Goal: Task Accomplishment & Management: Complete application form

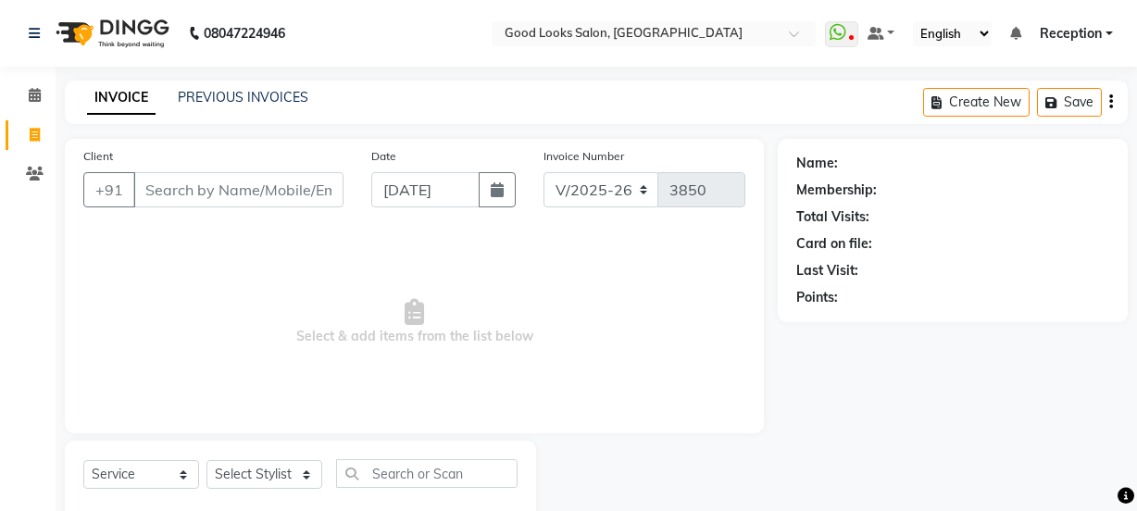
select select "4230"
select select "service"
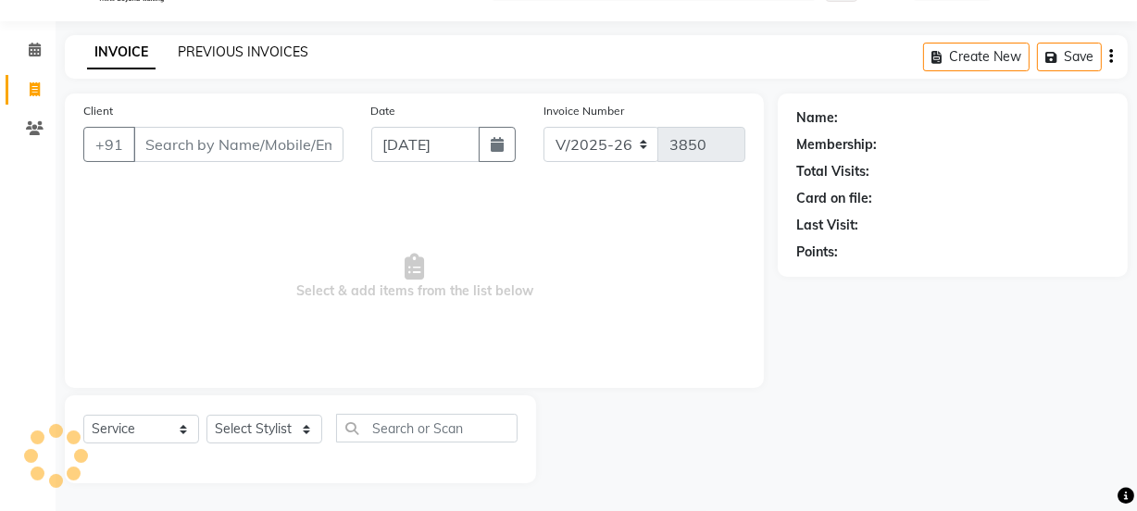
click at [278, 51] on link "PREVIOUS INVOICES" at bounding box center [243, 51] width 130 height 17
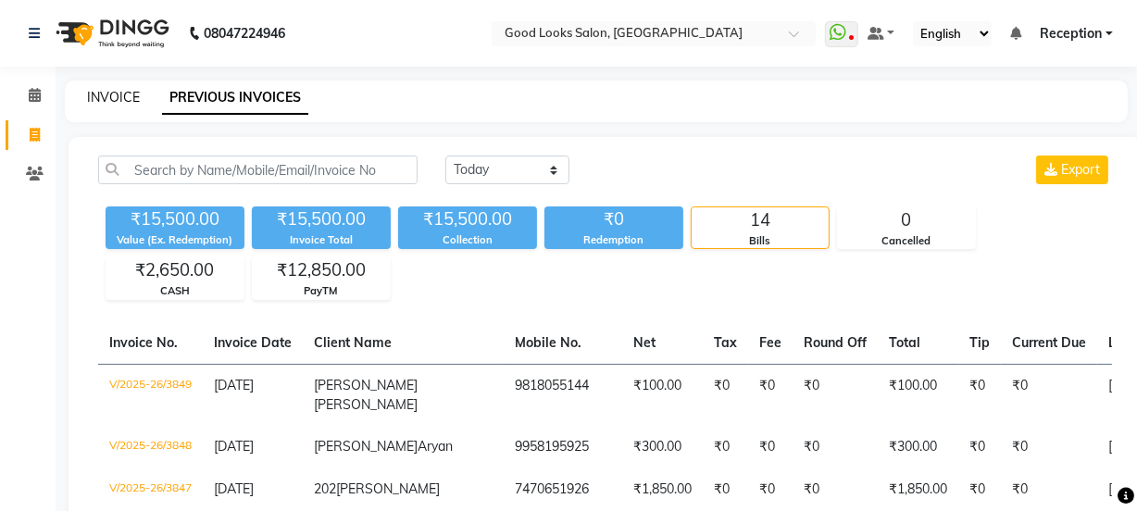
click at [115, 98] on link "INVOICE" at bounding box center [113, 97] width 53 height 17
select select "service"
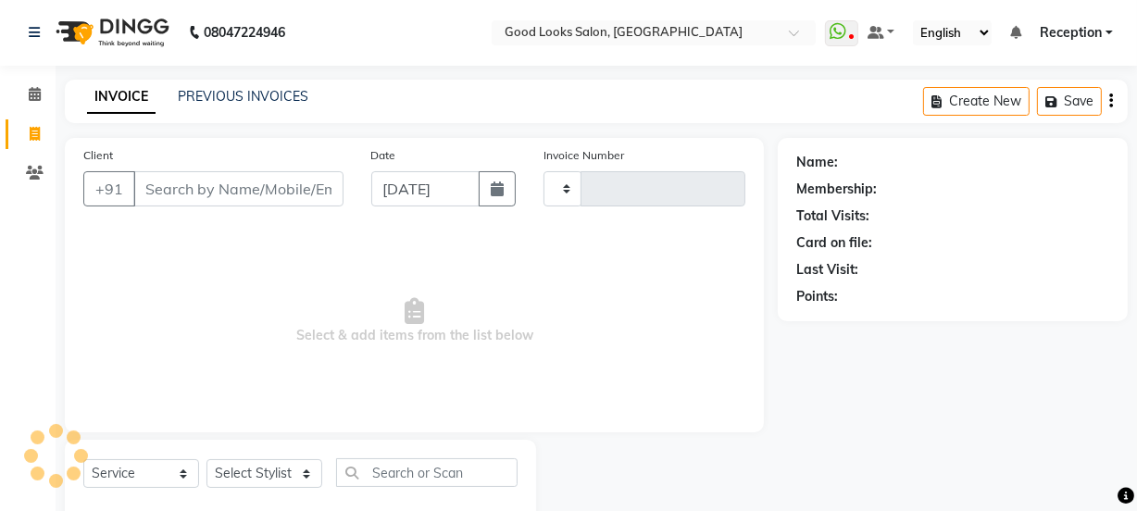
type input "3850"
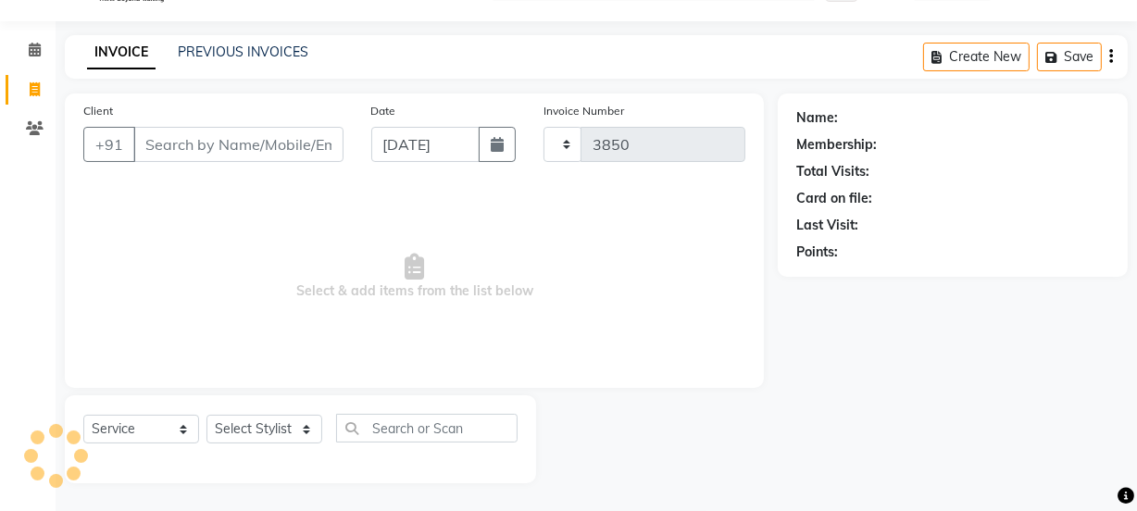
select select "4230"
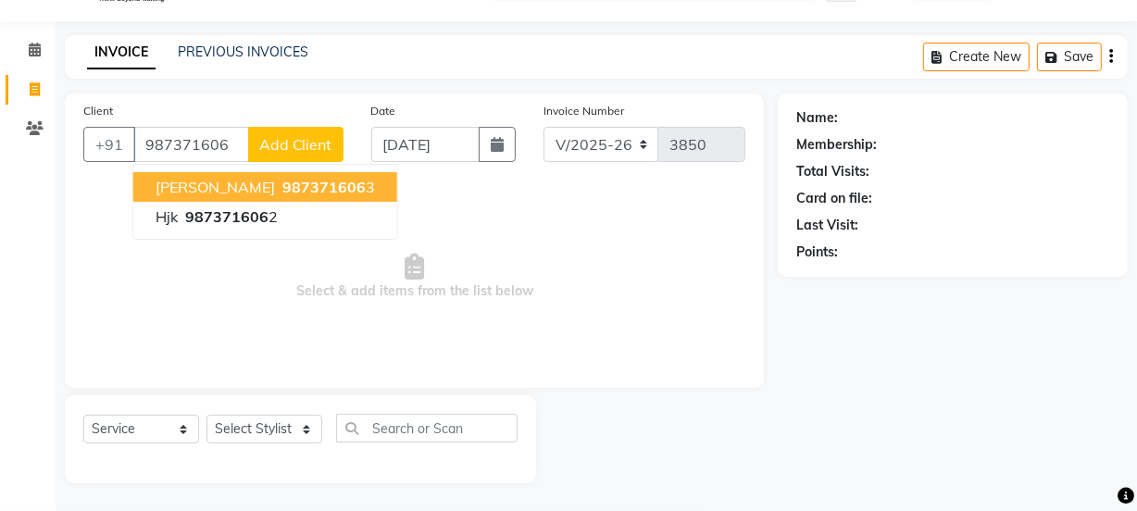
click at [288, 194] on span "987371606" at bounding box center [323, 187] width 83 height 19
type input "9873716063"
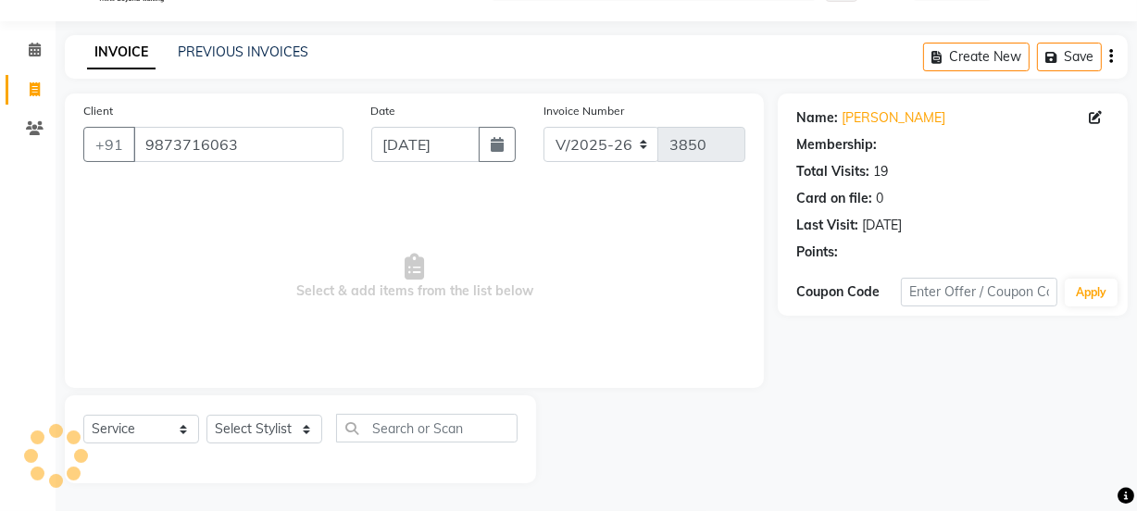
select select "1: Object"
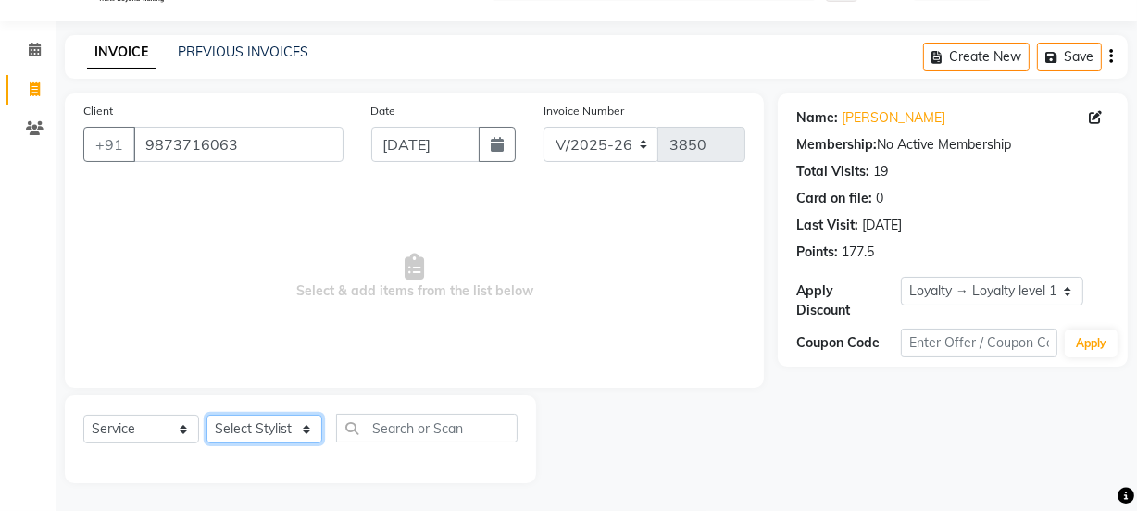
click at [247, 425] on select "Select Stylist [PERSON_NAME] Manager [PERSON_NAME] Pooja [PERSON_NAME] Raman 2 …" at bounding box center [264, 429] width 116 height 29
select select "43944"
click at [206, 415] on select "Select Stylist [PERSON_NAME] Manager [PERSON_NAME] Pooja [PERSON_NAME] Raman 2 …" at bounding box center [264, 429] width 116 height 29
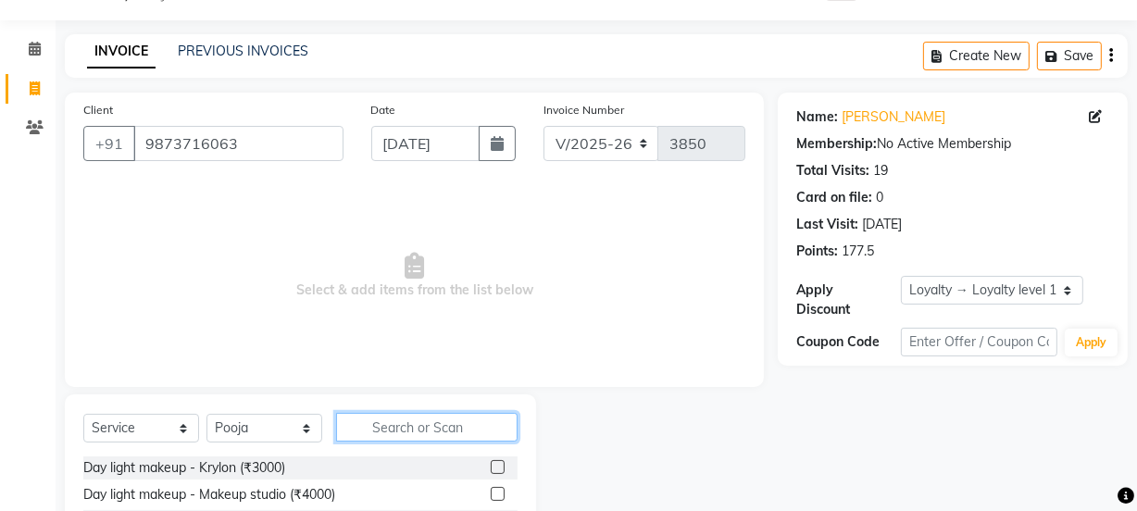
click at [398, 427] on input "text" at bounding box center [426, 427] width 181 height 29
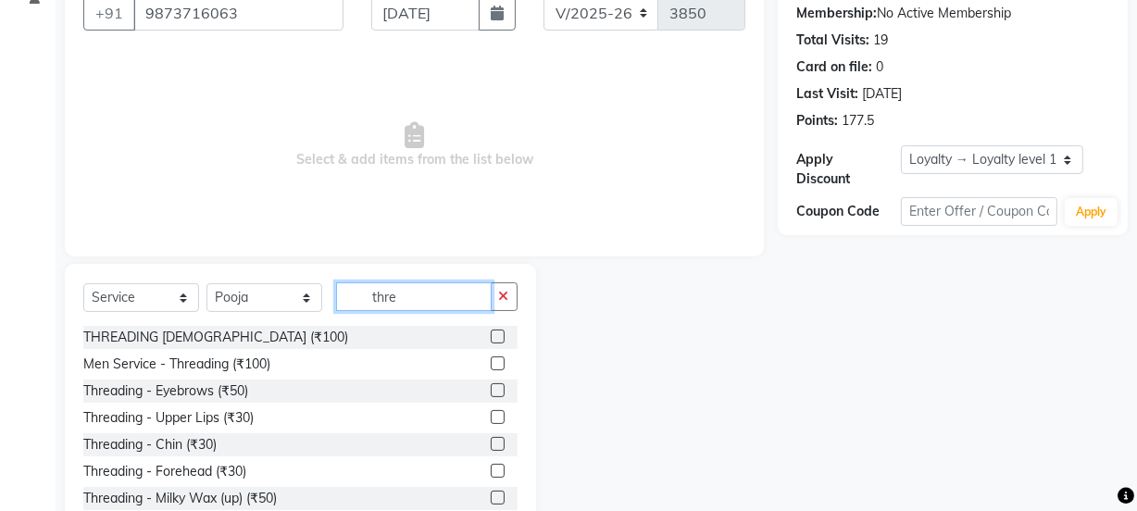
scroll to position [231, 0]
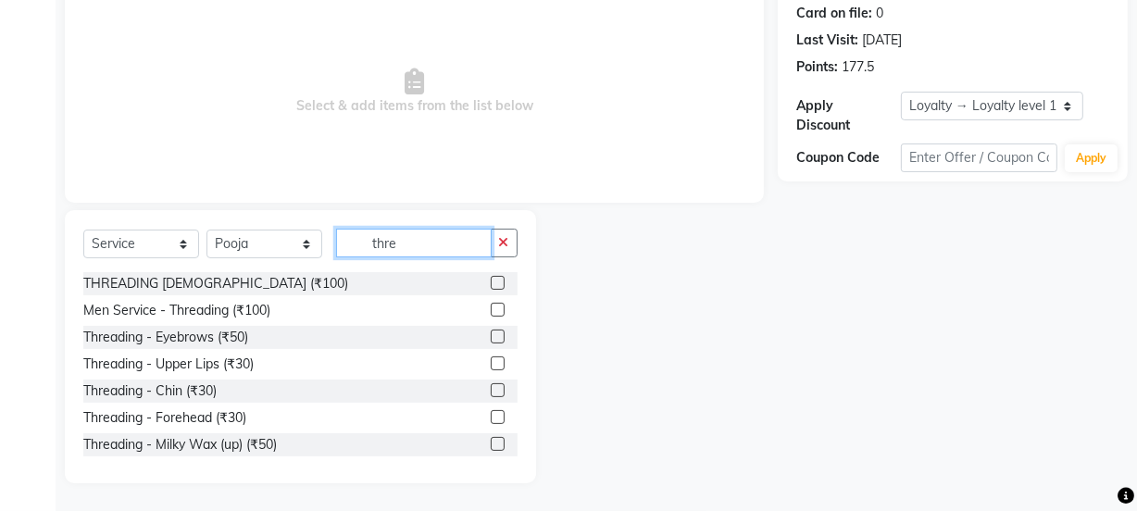
type input "thre"
click at [491, 336] on label at bounding box center [498, 336] width 14 height 14
click at [491, 336] on input "checkbox" at bounding box center [497, 337] width 12 height 12
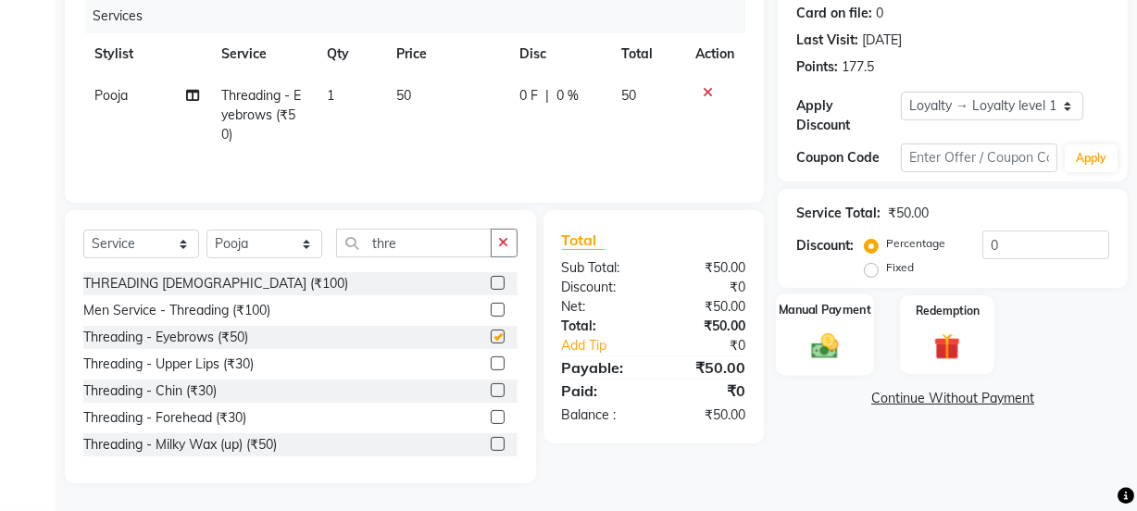
checkbox input "false"
click at [816, 327] on div "Manual Payment" at bounding box center [825, 334] width 98 height 82
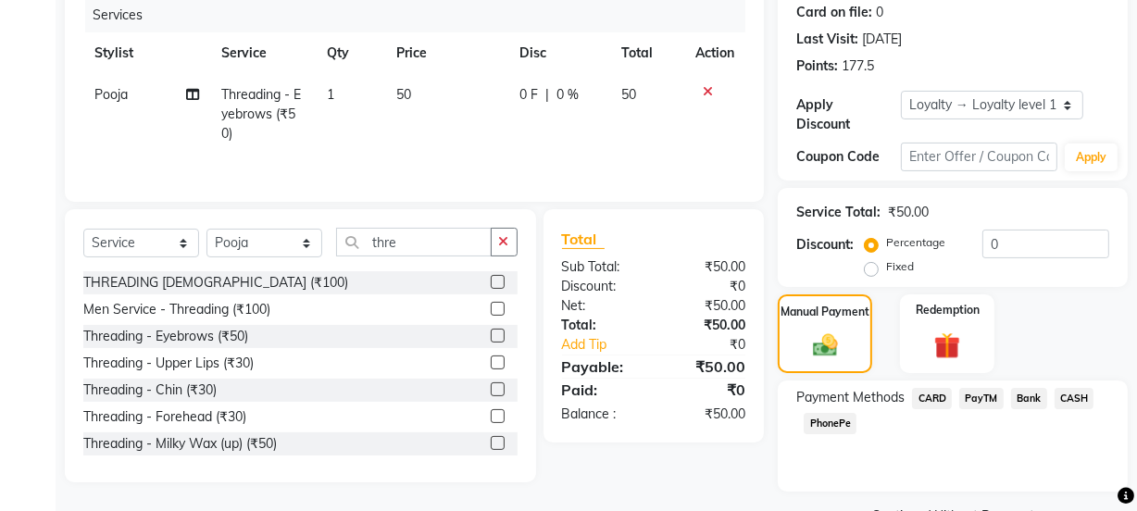
click at [987, 397] on span "PayTM" at bounding box center [981, 398] width 44 height 21
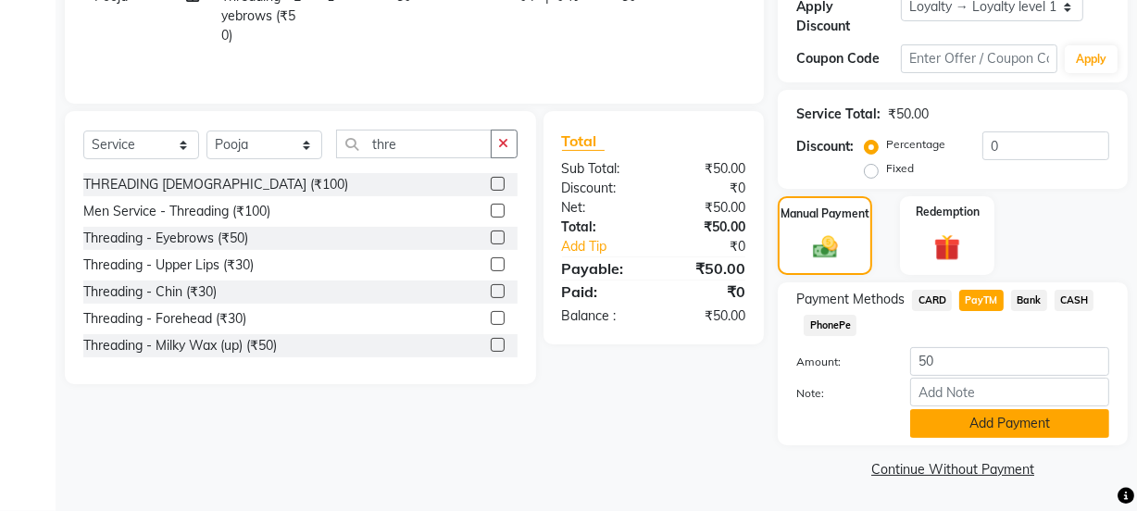
click at [985, 412] on button "Add Payment" at bounding box center [1009, 423] width 199 height 29
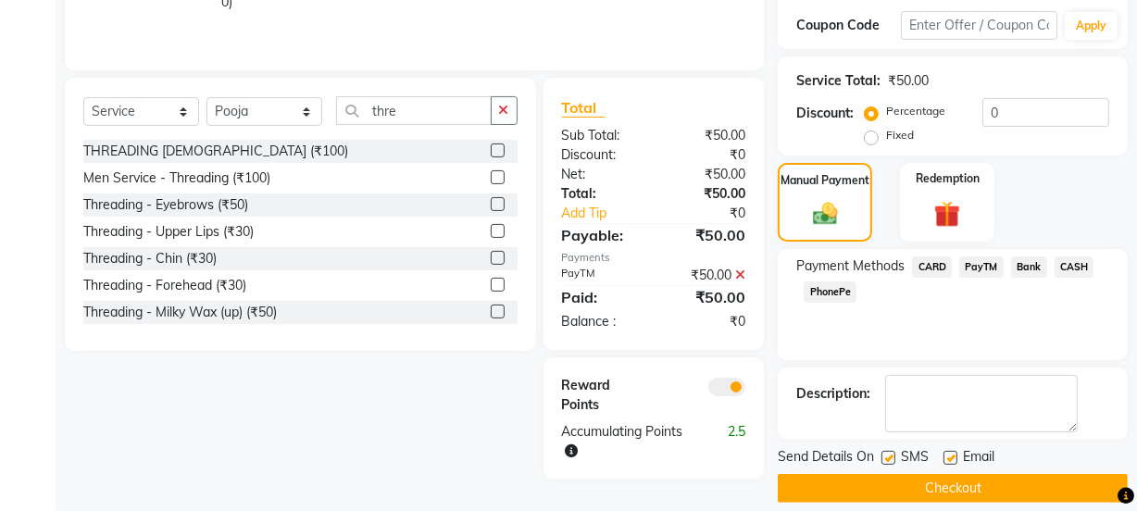
scroll to position [381, 0]
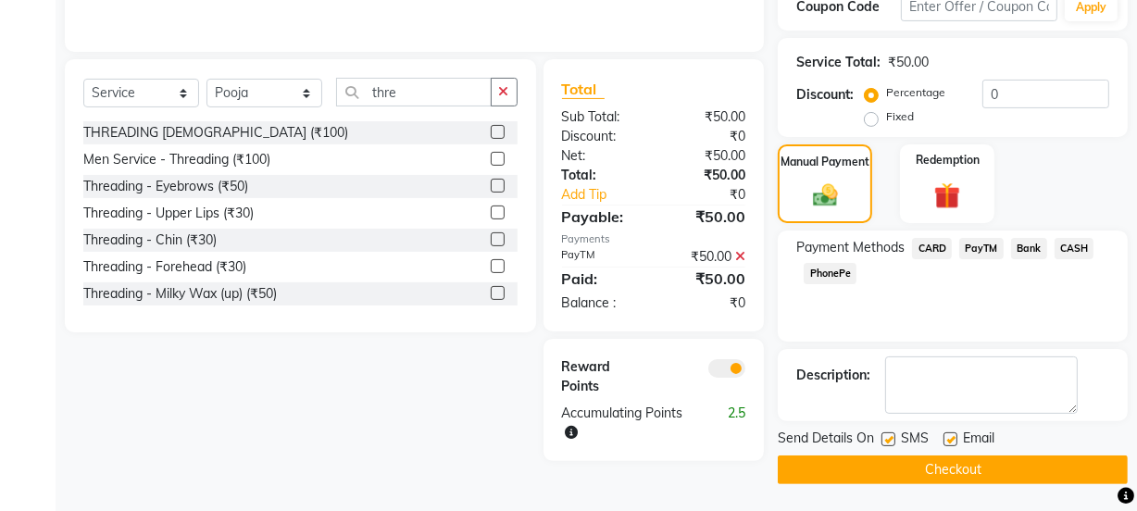
click at [948, 441] on label at bounding box center [950, 439] width 14 height 14
click at [948, 441] on input "checkbox" at bounding box center [949, 440] width 12 height 12
checkbox input "false"
click at [886, 434] on label at bounding box center [888, 439] width 14 height 14
click at [886, 434] on input "checkbox" at bounding box center [887, 440] width 12 height 12
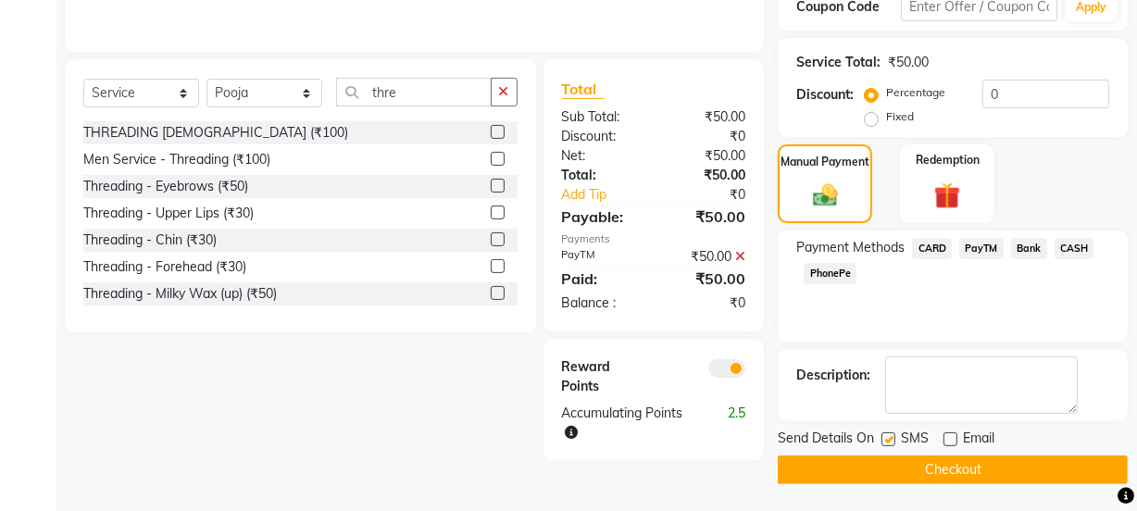
checkbox input "false"
click at [886, 462] on button "Checkout" at bounding box center [952, 469] width 350 height 29
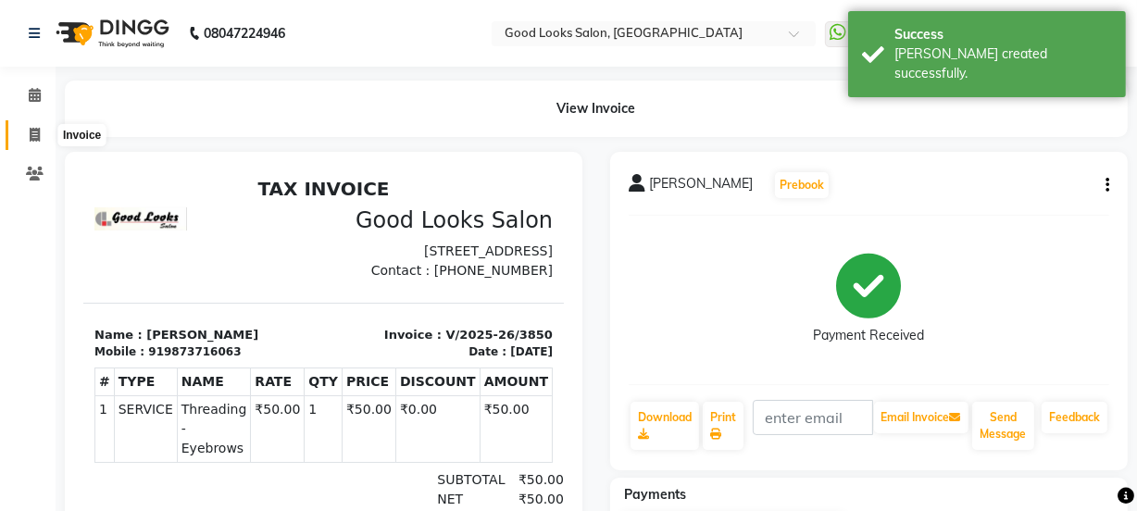
click at [31, 128] on icon at bounding box center [35, 135] width 10 height 14
select select "4230"
select select "service"
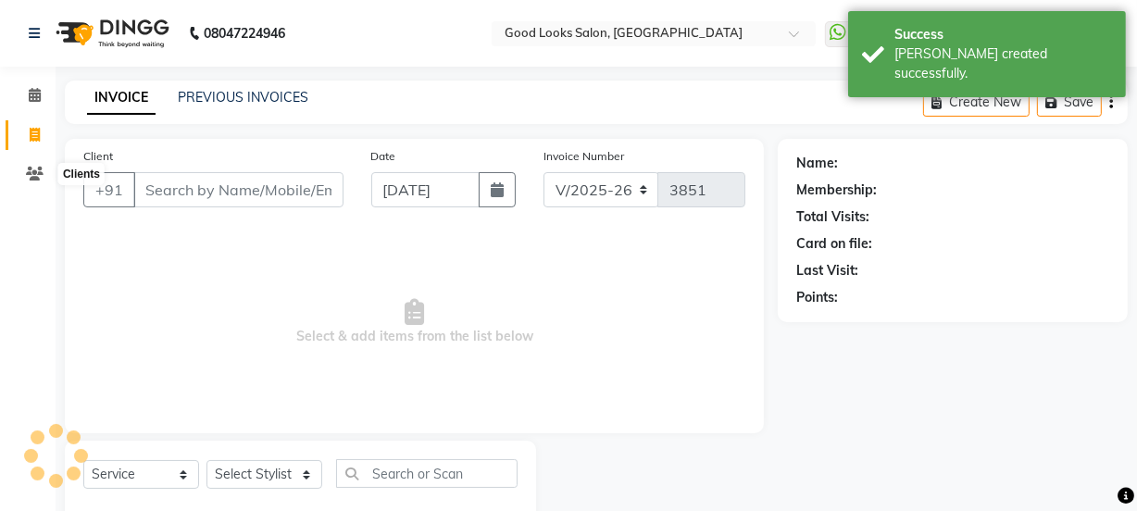
scroll to position [46, 0]
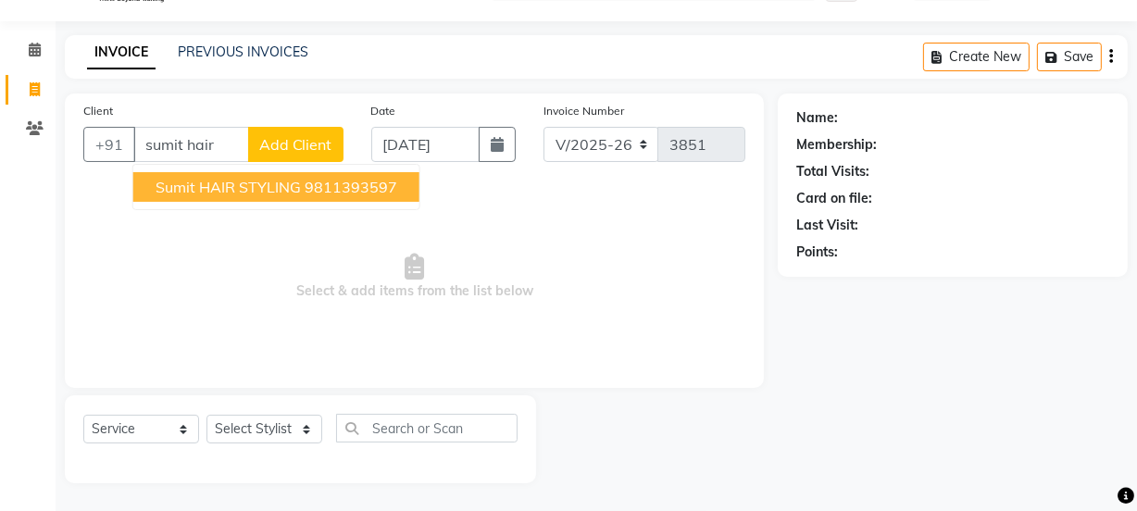
click at [139, 176] on button "sumit HAIR STYLING 9811393597" at bounding box center [276, 187] width 286 height 30
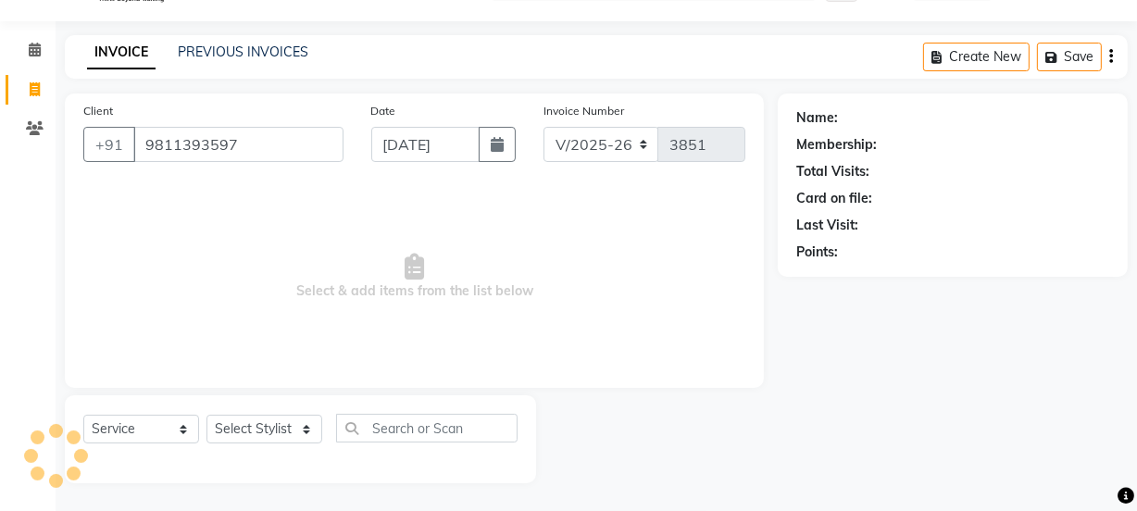
type input "9811393597"
select select "1: Object"
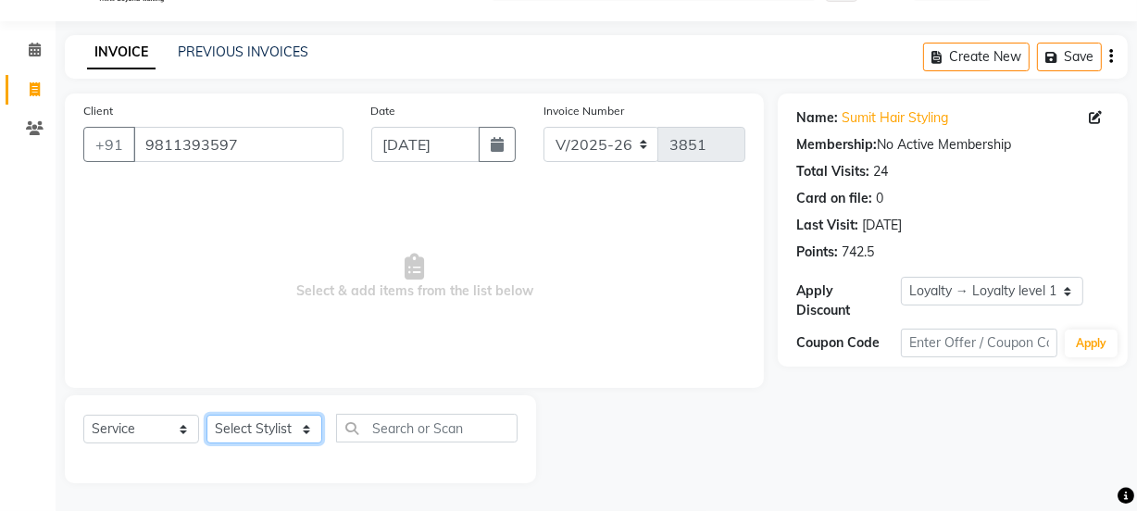
click at [242, 416] on select "Select Stylist [PERSON_NAME] Manager [PERSON_NAME] Pooja [PERSON_NAME] Raman 2 …" at bounding box center [264, 429] width 116 height 29
click at [206, 415] on select "Select Stylist [PERSON_NAME] Manager [PERSON_NAME] Pooja [PERSON_NAME] Raman 2 …" at bounding box center [264, 429] width 116 height 29
drag, startPoint x: 265, startPoint y: 437, endPoint x: 265, endPoint y: 420, distance: 16.7
click at [265, 437] on select "Select Stylist [PERSON_NAME] Manager [PERSON_NAME] Pooja [PERSON_NAME] Raman 2 …" at bounding box center [264, 429] width 116 height 29
select select "89434"
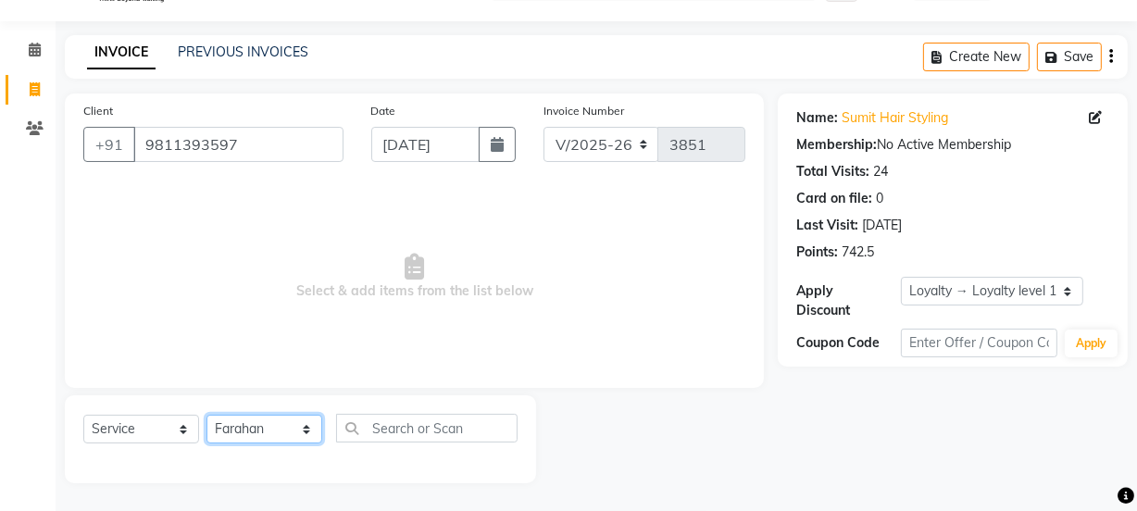
click at [206, 415] on select "Select Stylist [PERSON_NAME] Manager [PERSON_NAME] Pooja [PERSON_NAME] Raman 2 …" at bounding box center [264, 429] width 116 height 29
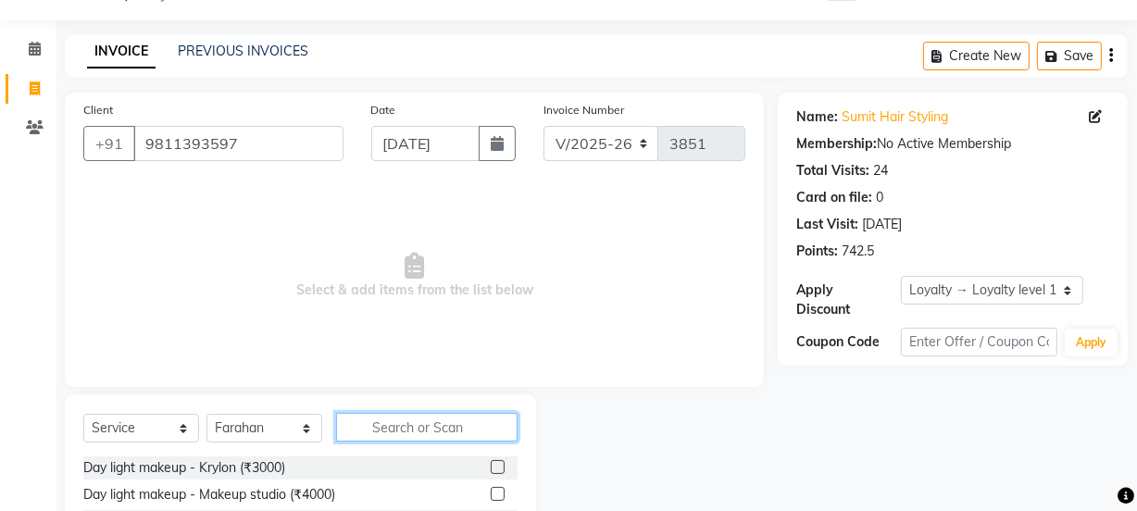
click at [392, 425] on input "text" at bounding box center [426, 427] width 181 height 29
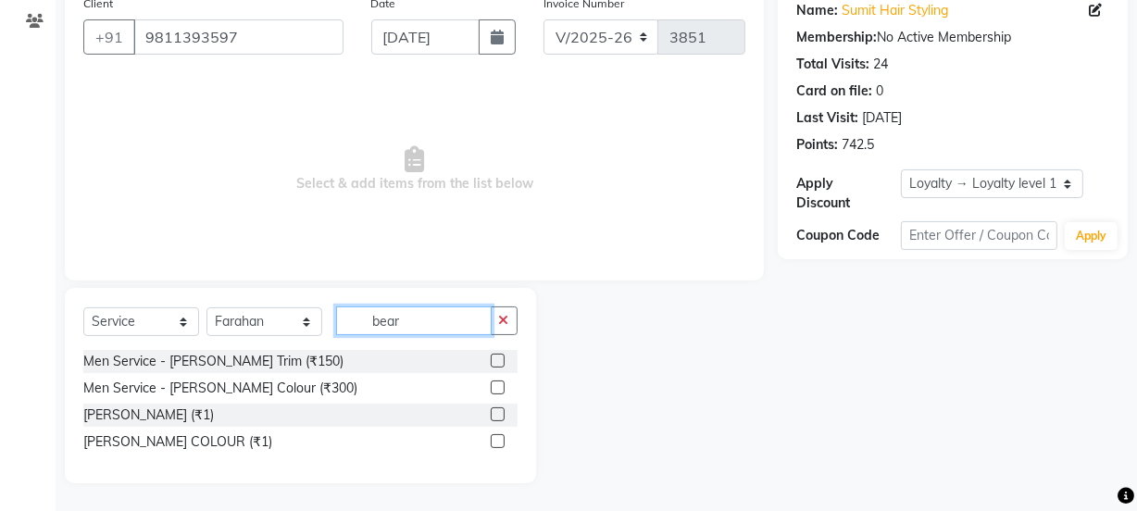
type input "bear"
click at [496, 361] on label at bounding box center [498, 361] width 14 height 14
click at [496, 361] on input "checkbox" at bounding box center [497, 361] width 12 height 12
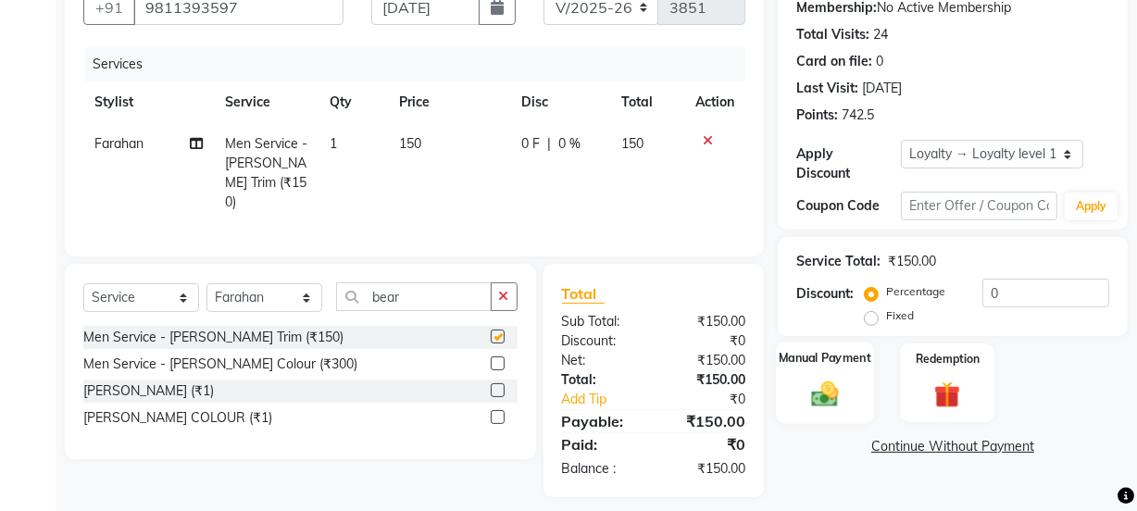
checkbox input "false"
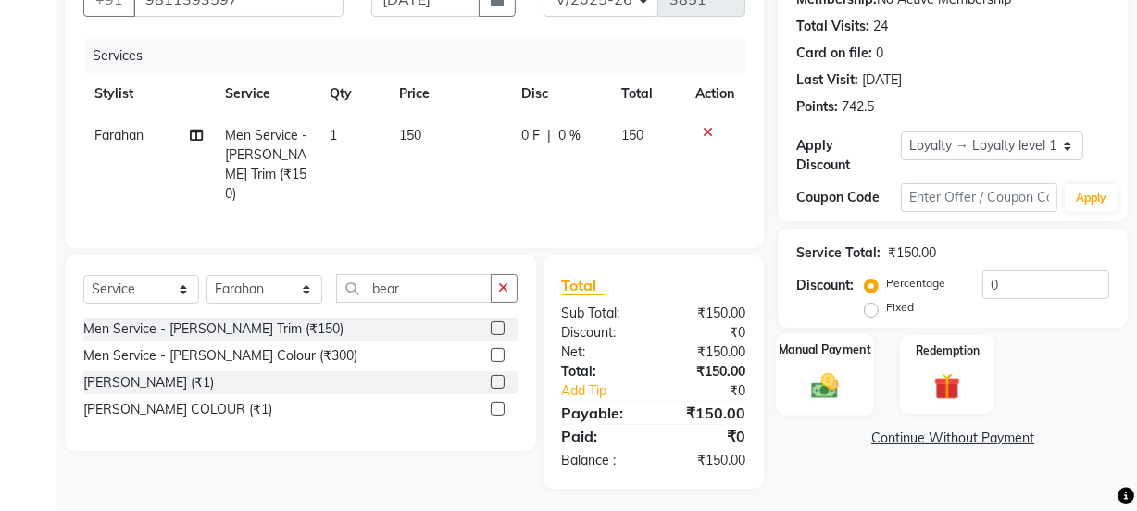
click at [832, 375] on img at bounding box center [824, 384] width 44 height 31
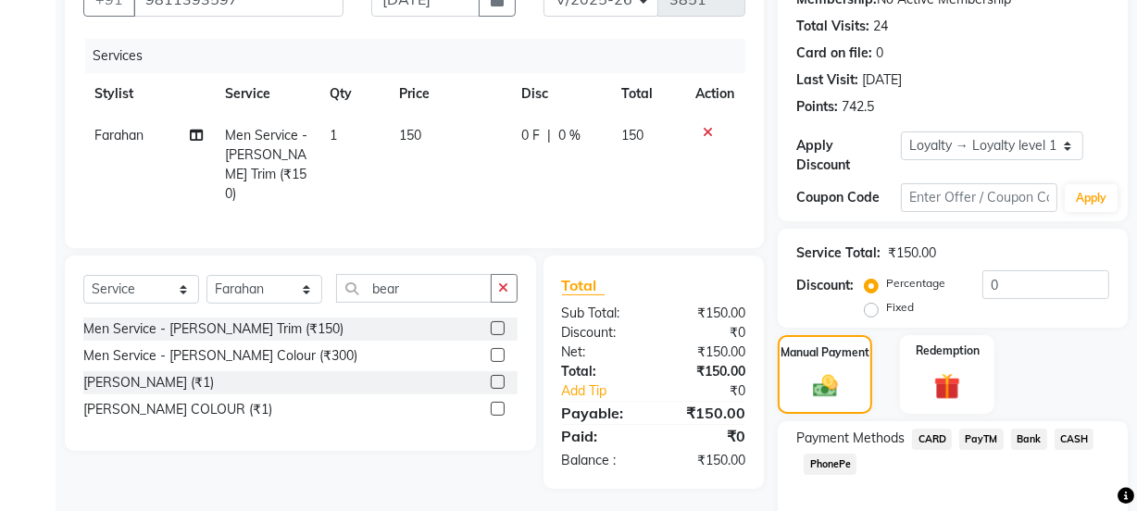
click at [1071, 435] on span "CASH" at bounding box center [1074, 439] width 40 height 21
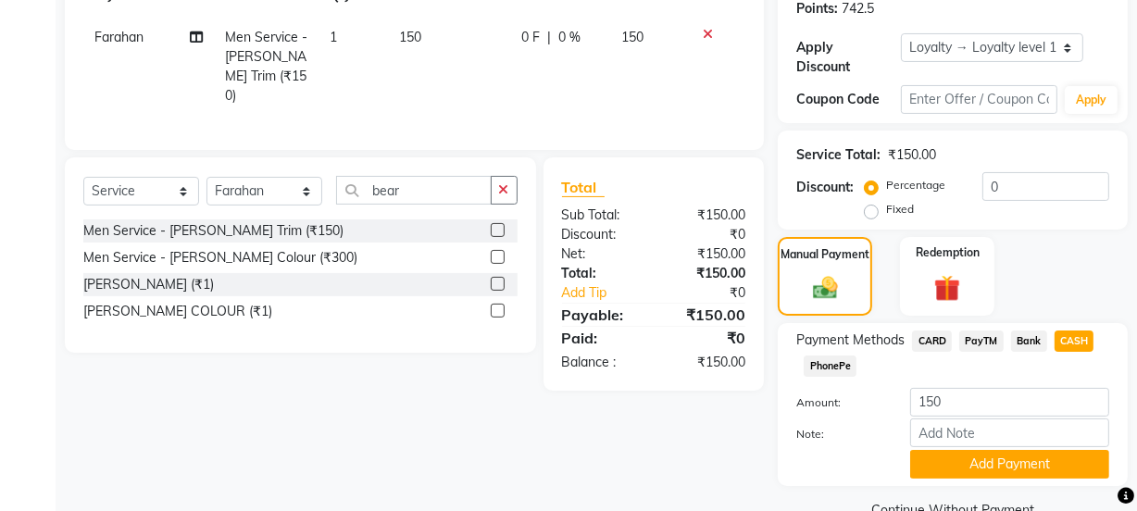
scroll to position [329, 0]
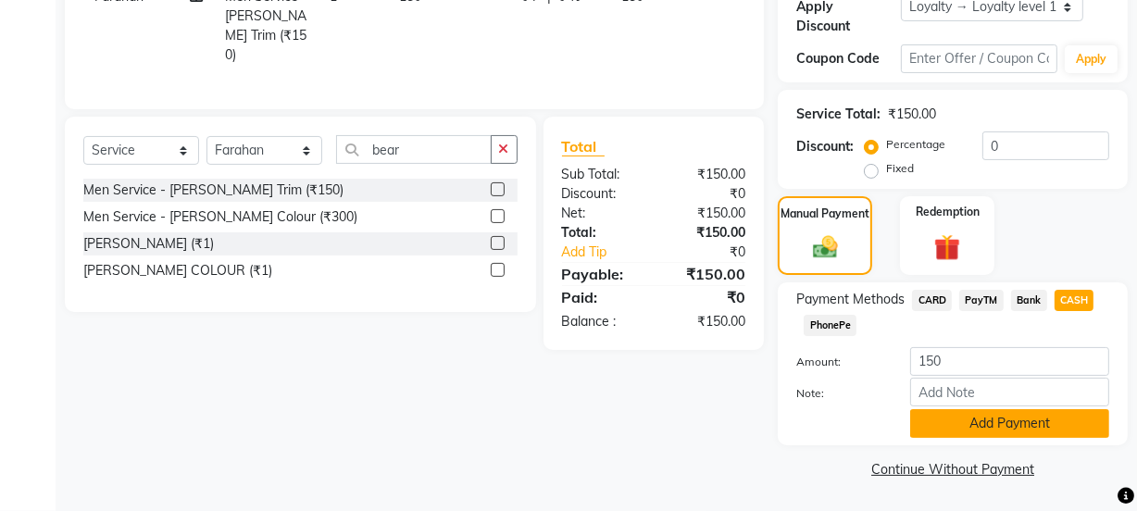
click at [1022, 416] on button "Add Payment" at bounding box center [1009, 423] width 199 height 29
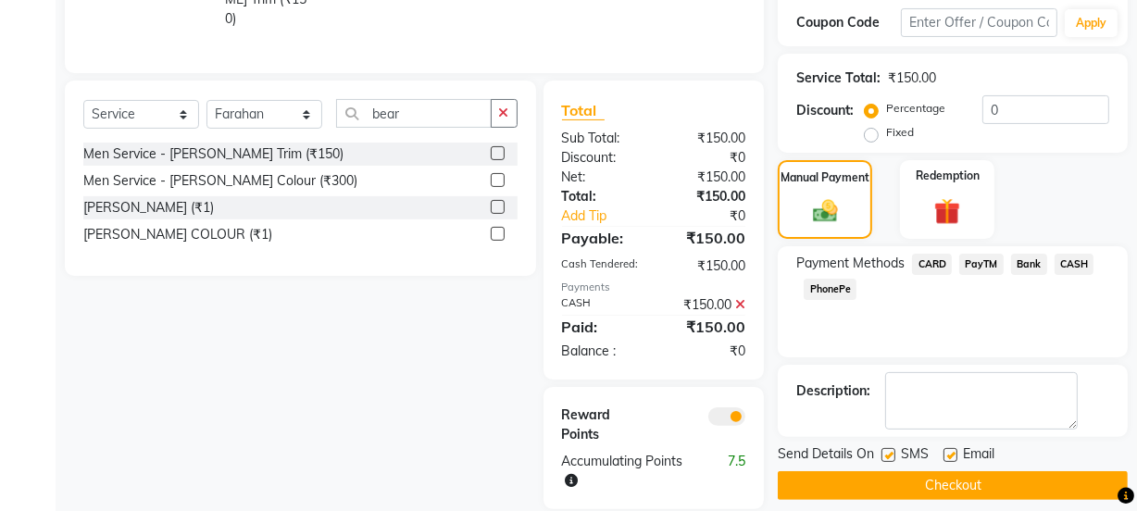
scroll to position [386, 0]
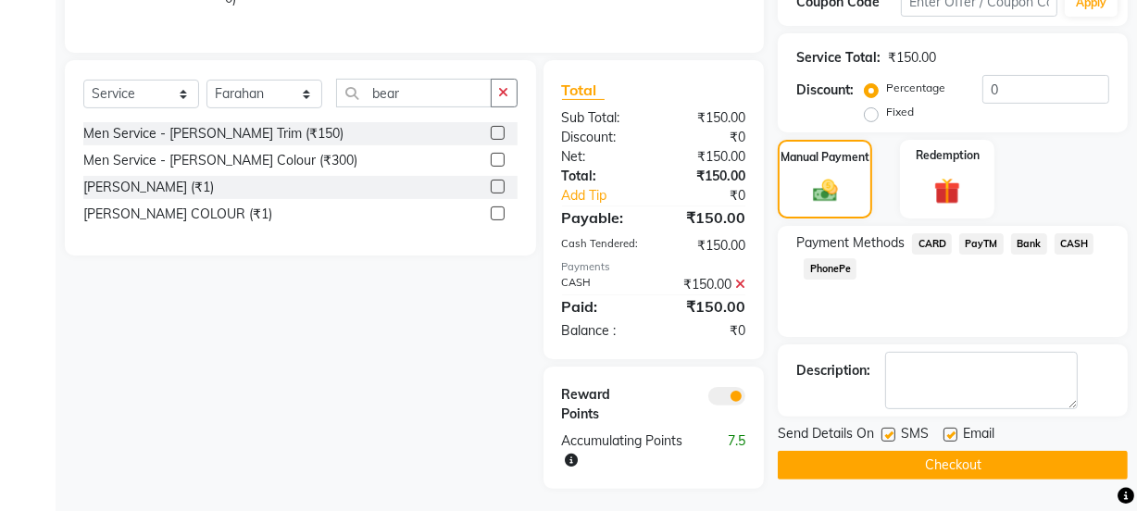
click at [953, 434] on label at bounding box center [950, 435] width 14 height 14
click at [953, 434] on input "checkbox" at bounding box center [949, 435] width 12 height 12
checkbox input "false"
click at [889, 436] on label at bounding box center [888, 435] width 14 height 14
click at [889, 436] on input "checkbox" at bounding box center [887, 435] width 12 height 12
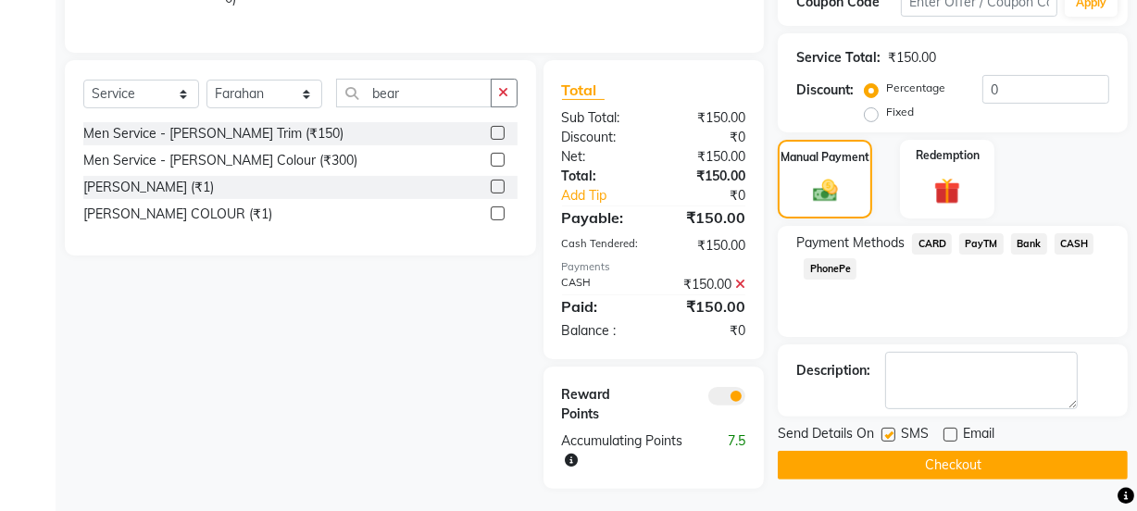
checkbox input "false"
click at [892, 460] on button "Checkout" at bounding box center [952, 465] width 350 height 29
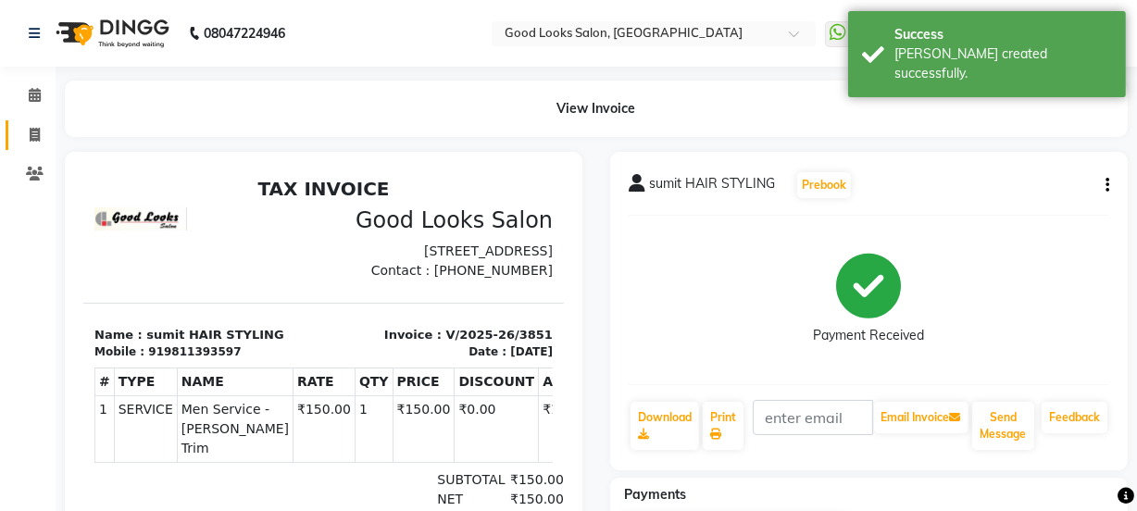
click at [46, 118] on li "Invoice" at bounding box center [28, 136] width 56 height 40
click at [43, 129] on span at bounding box center [35, 135] width 32 height 21
select select "service"
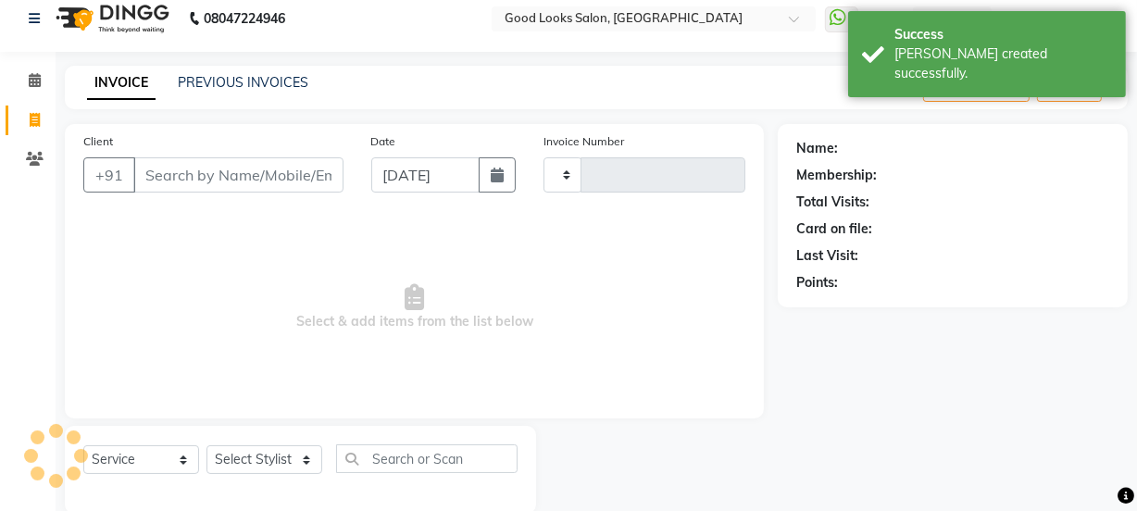
type input "3852"
select select "4230"
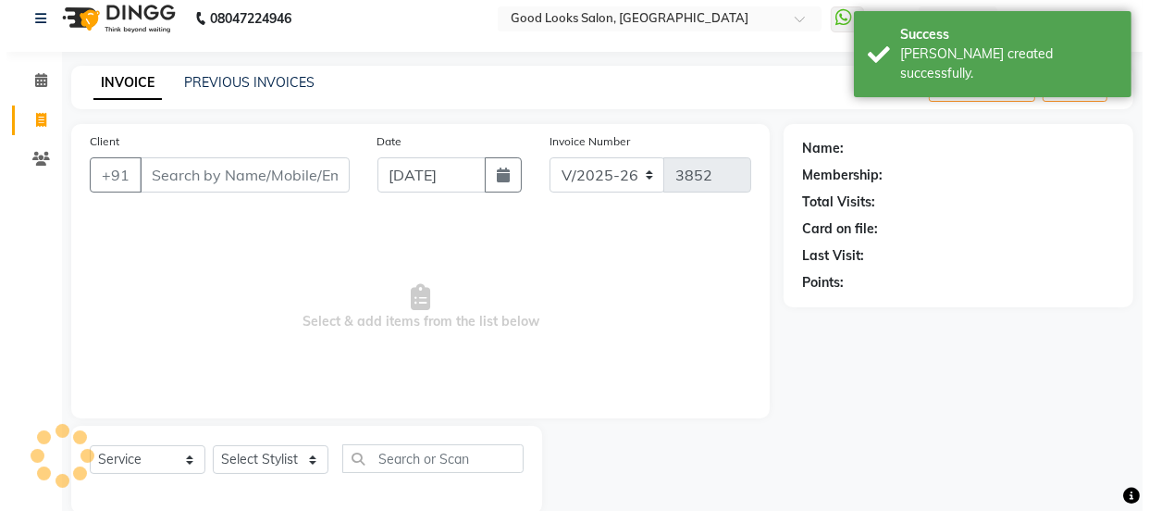
scroll to position [46, 0]
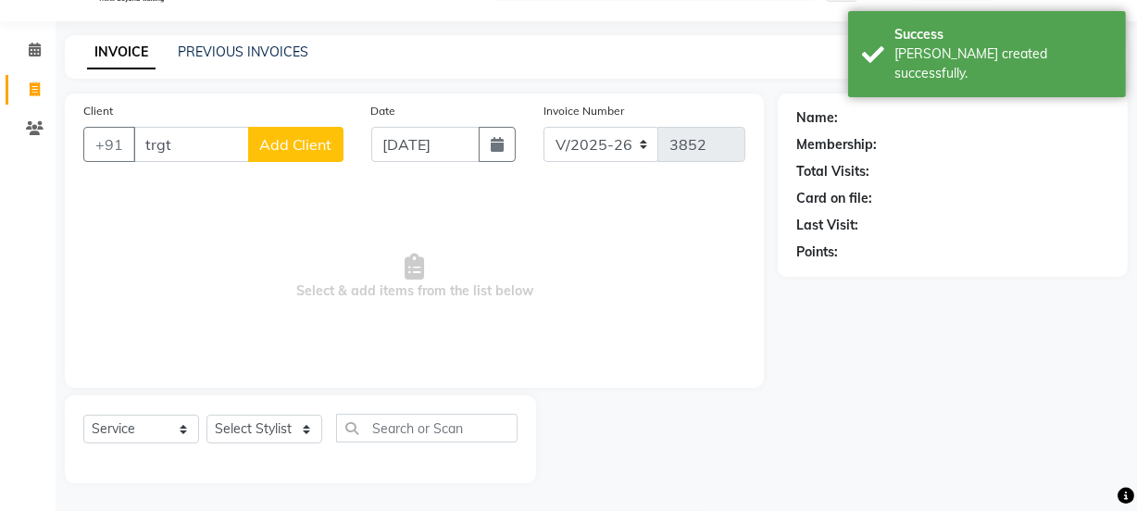
type input "trgt"
click at [284, 145] on span "Add Client" at bounding box center [295, 144] width 73 height 19
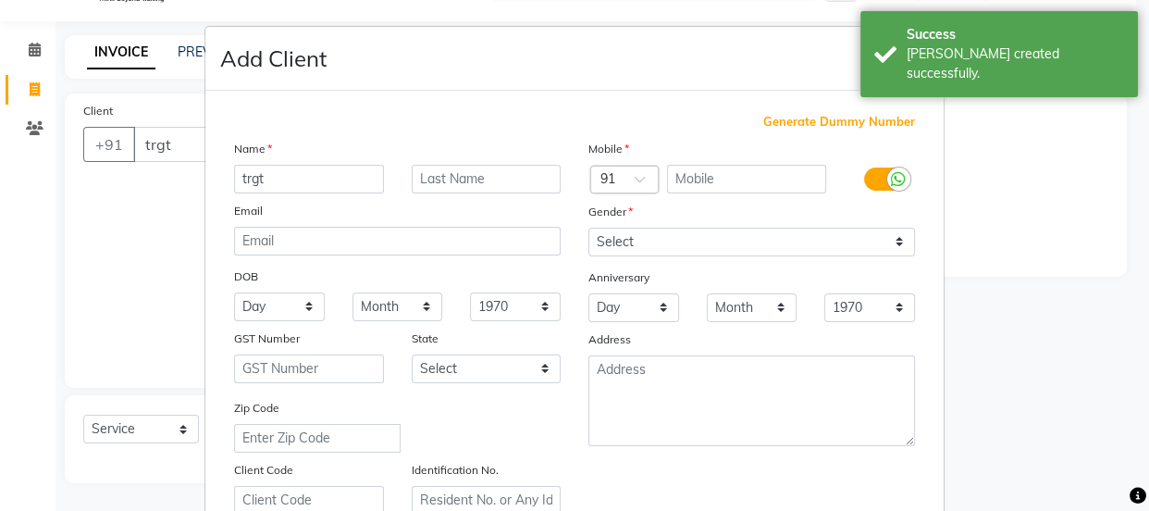
click at [809, 130] on span "Generate Dummy Number" at bounding box center [840, 122] width 152 height 19
type input "1174800001074"
checkbox input "false"
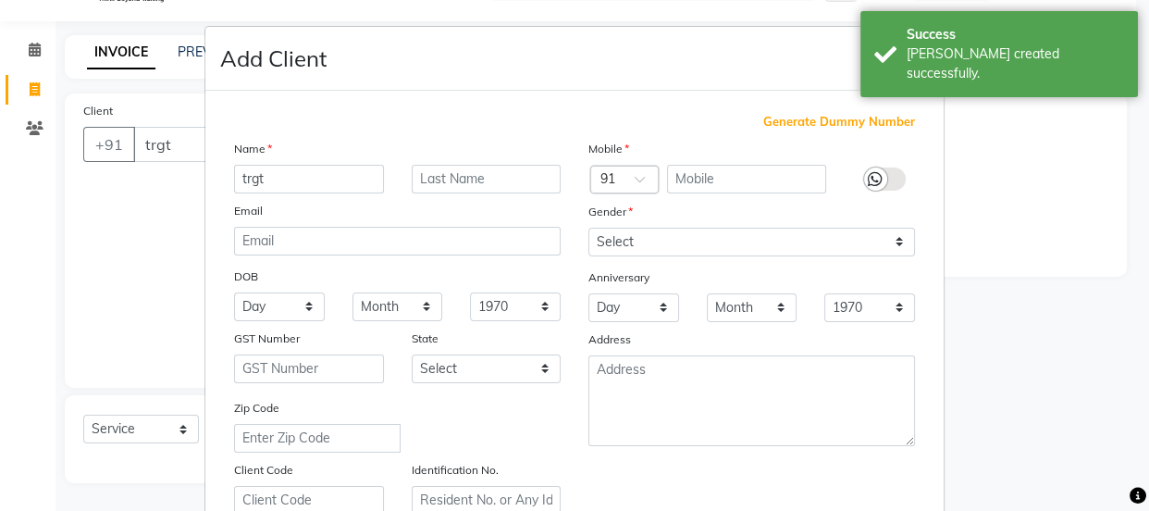
checkbox input "false"
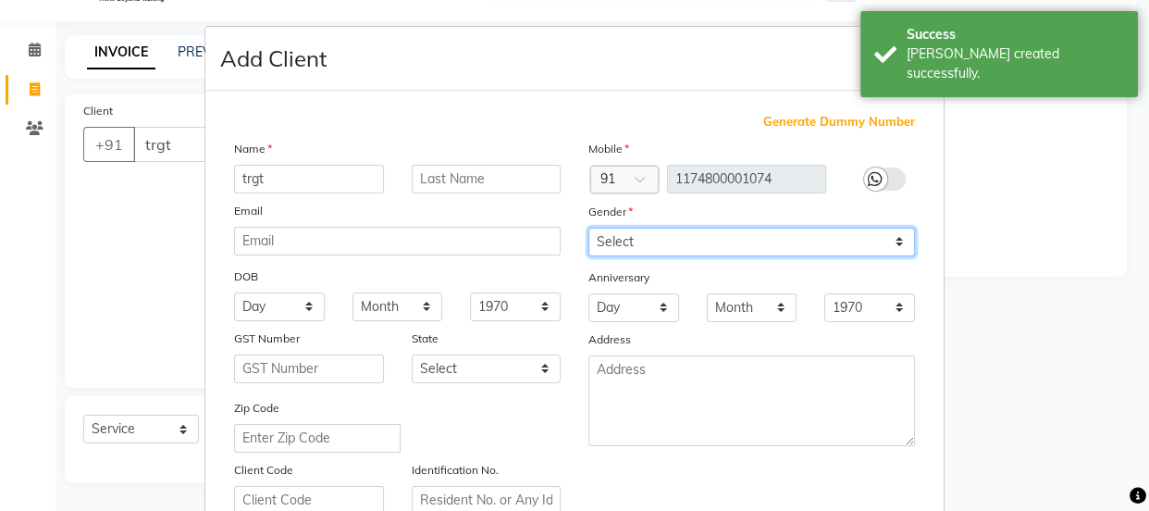
drag, startPoint x: 783, startPoint y: 242, endPoint x: 781, endPoint y: 252, distance: 9.4
click at [783, 242] on select "Select [DEMOGRAPHIC_DATA] [DEMOGRAPHIC_DATA] Other Prefer Not To Say" at bounding box center [752, 242] width 327 height 29
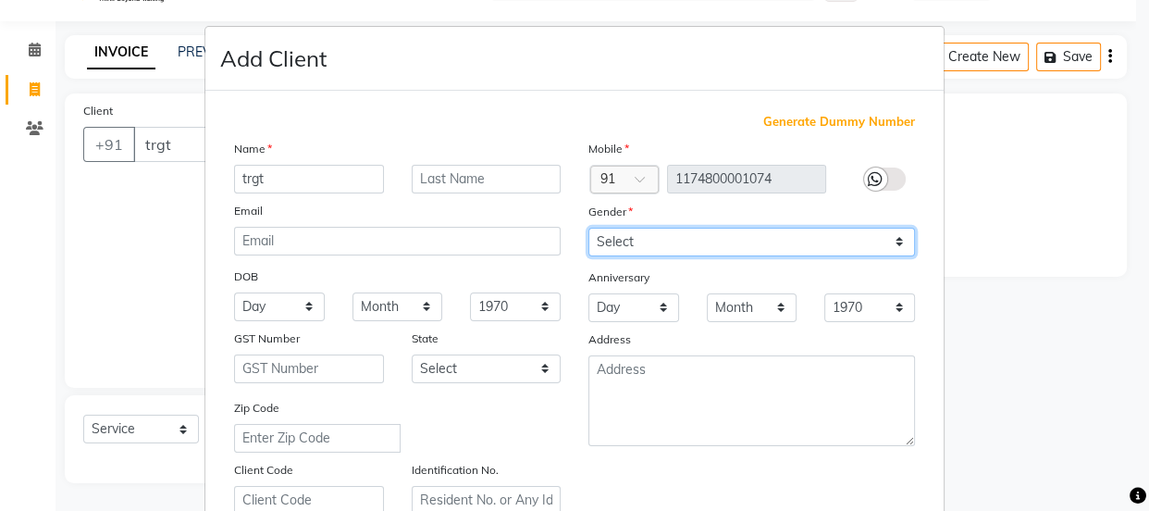
select select "[DEMOGRAPHIC_DATA]"
click at [589, 228] on select "Select [DEMOGRAPHIC_DATA] [DEMOGRAPHIC_DATA] Other Prefer Not To Say" at bounding box center [752, 242] width 327 height 29
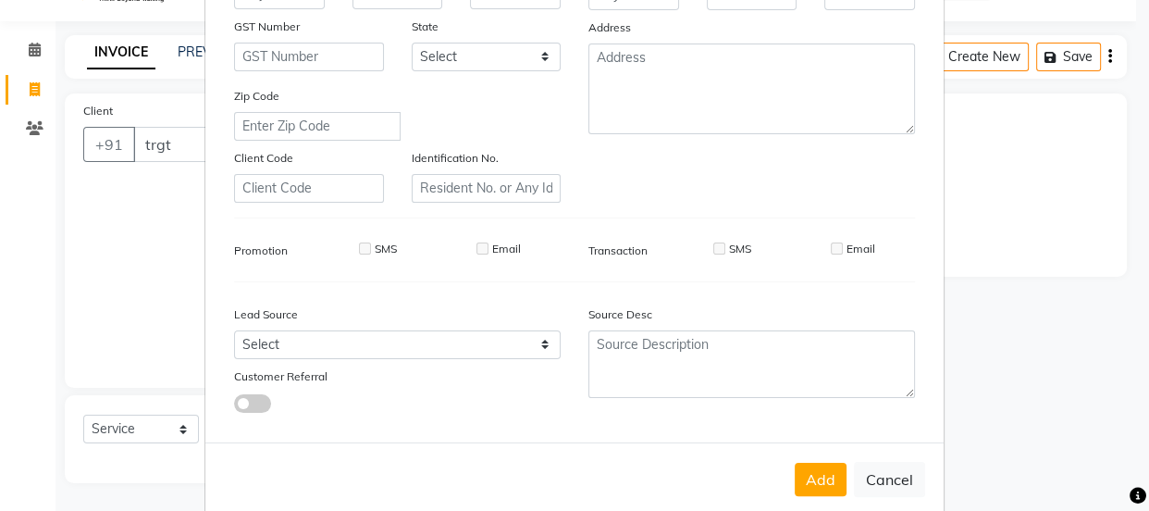
scroll to position [349, 0]
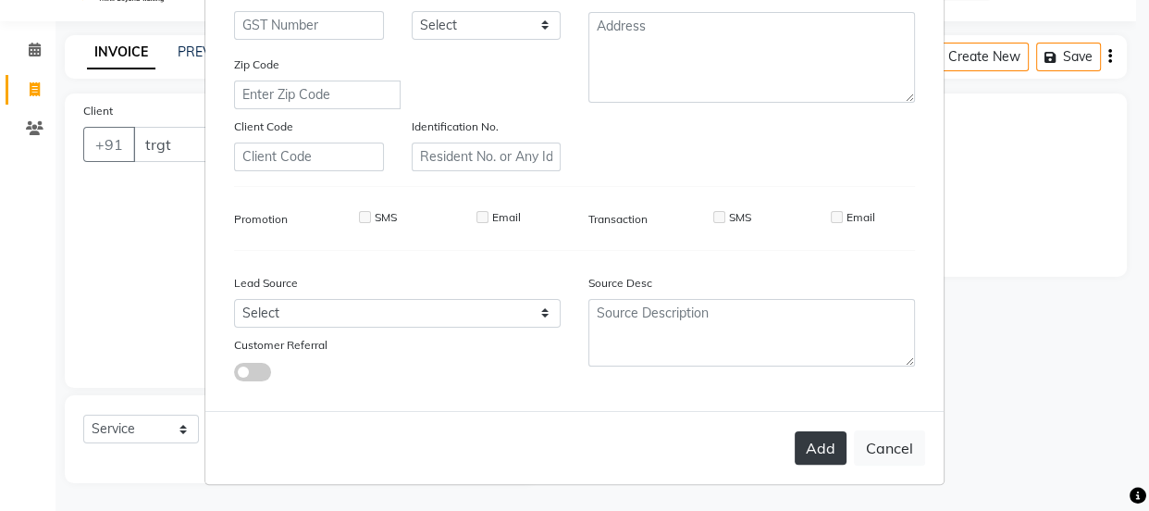
click at [825, 435] on button "Add" at bounding box center [821, 447] width 52 height 33
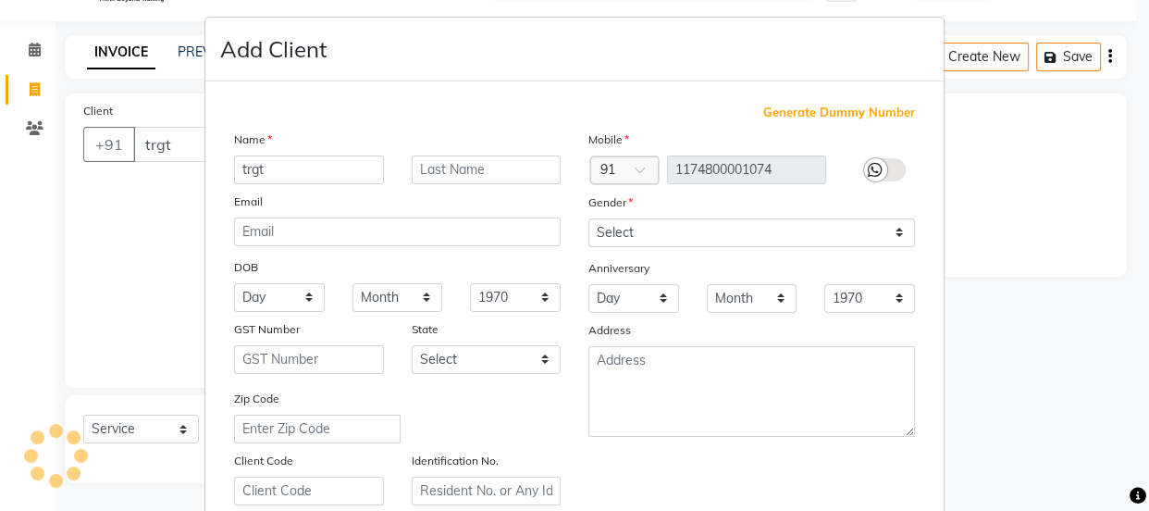
scroll to position [0, 0]
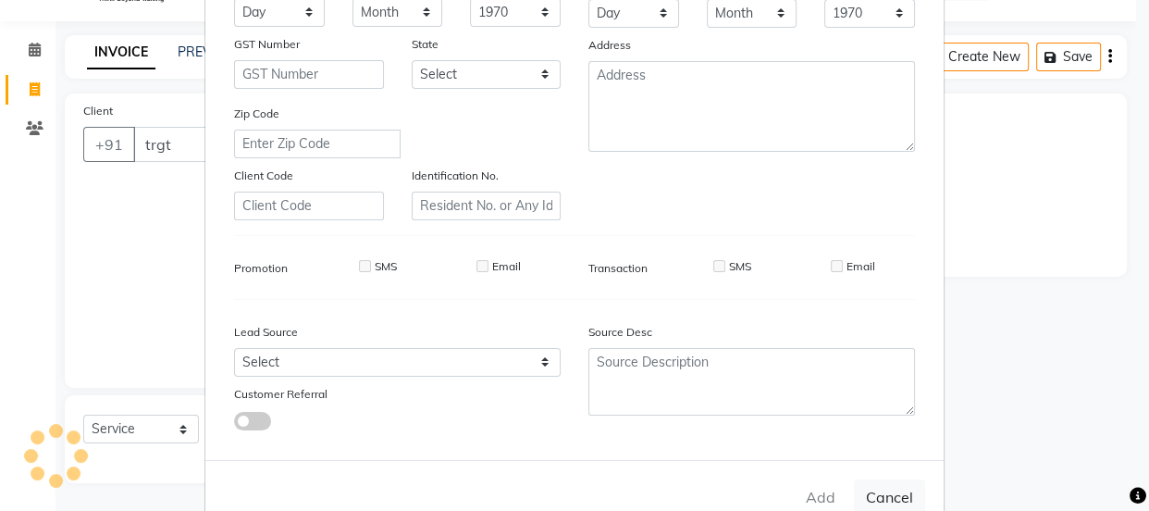
type input "1174800001074"
select select
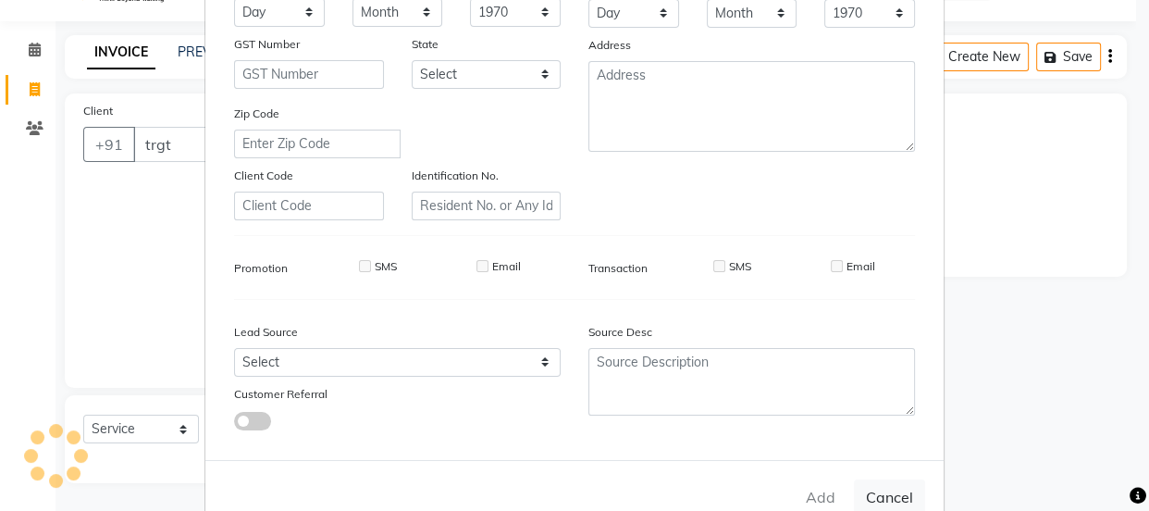
select select
checkbox input "false"
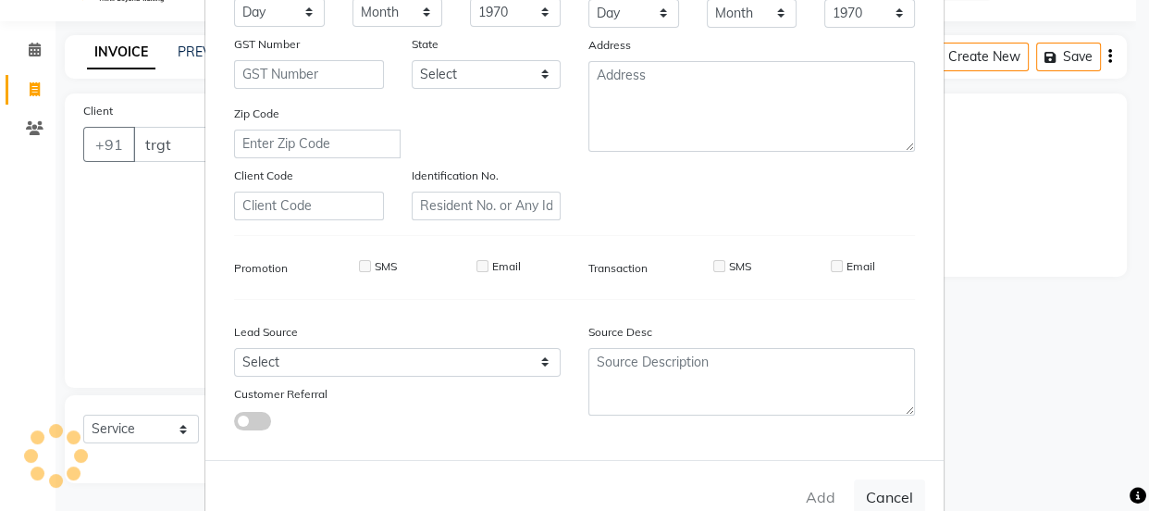
checkbox input "false"
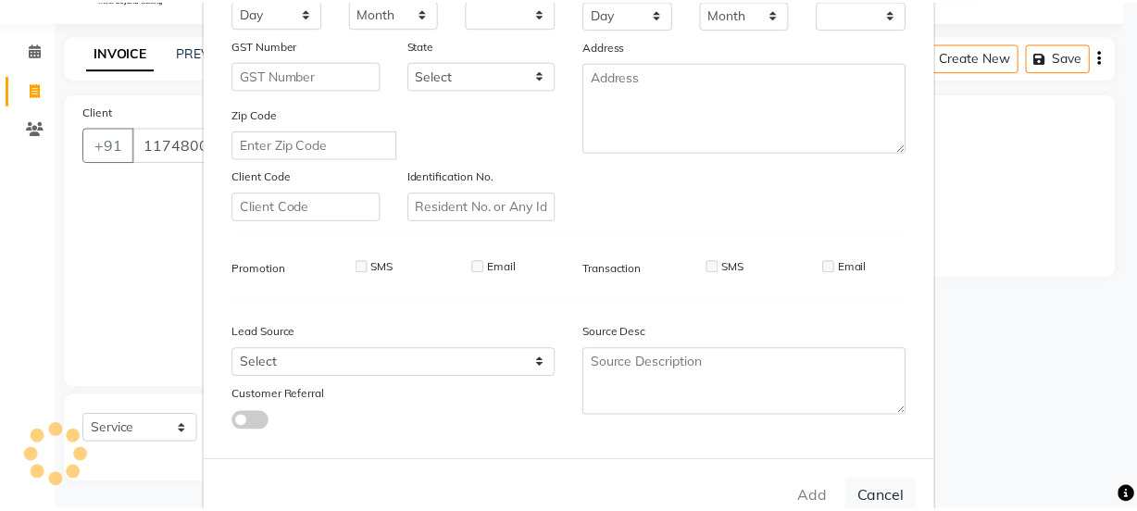
scroll to position [349, 0]
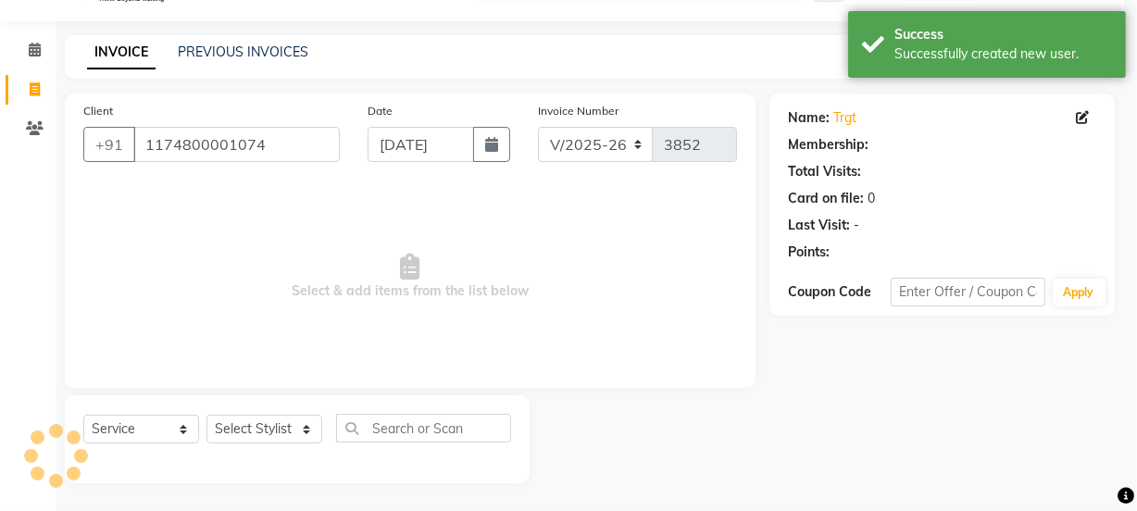
select select "1: Object"
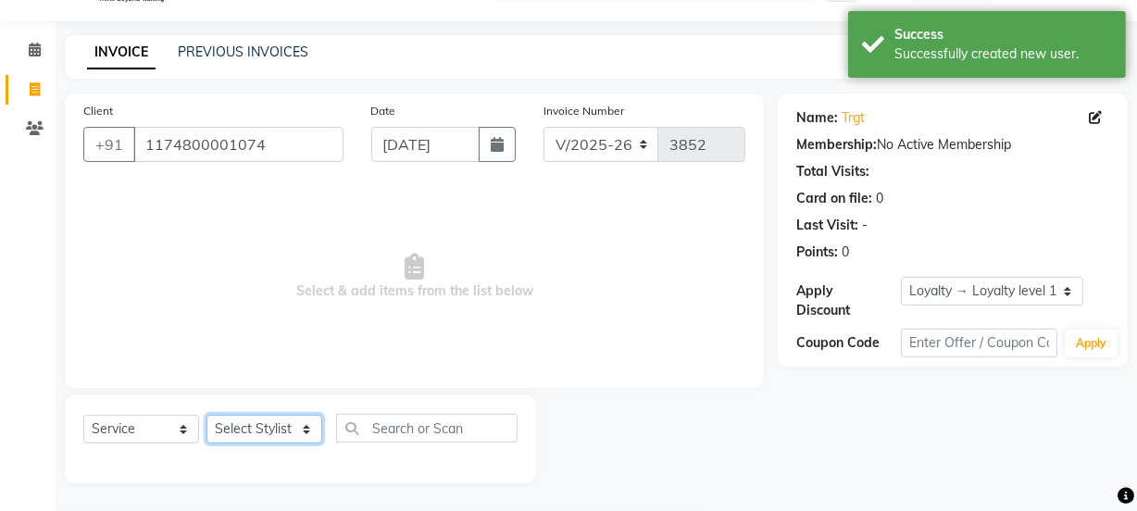
click at [245, 419] on select "Select Stylist [PERSON_NAME] Manager [PERSON_NAME] Pooja [PERSON_NAME] Raman 2 …" at bounding box center [264, 429] width 116 height 29
select select "43944"
click at [206, 415] on select "Select Stylist [PERSON_NAME] Manager [PERSON_NAME] Pooja [PERSON_NAME] Raman 2 …" at bounding box center [264, 429] width 116 height 29
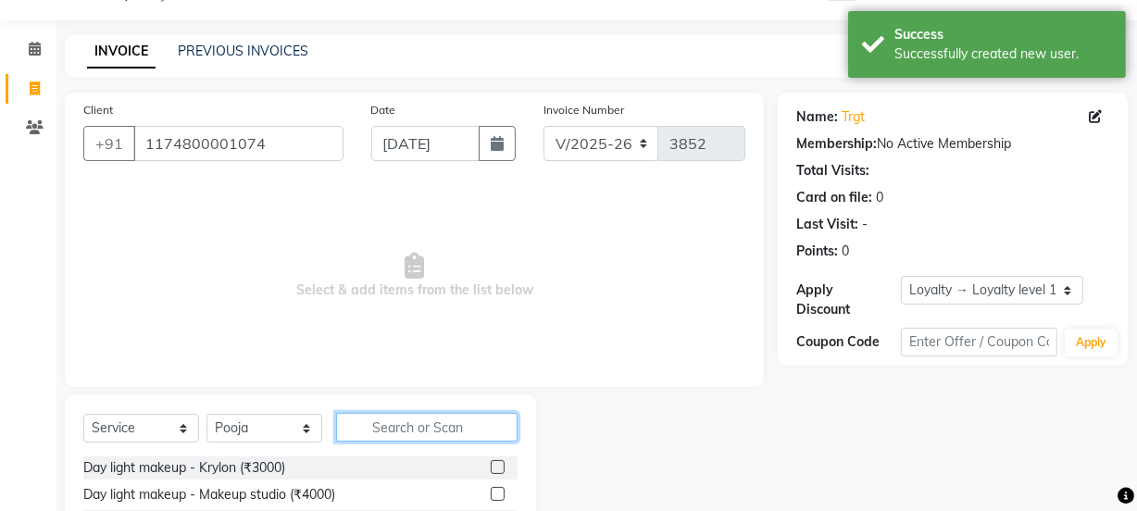
click at [360, 422] on input "text" at bounding box center [426, 427] width 181 height 29
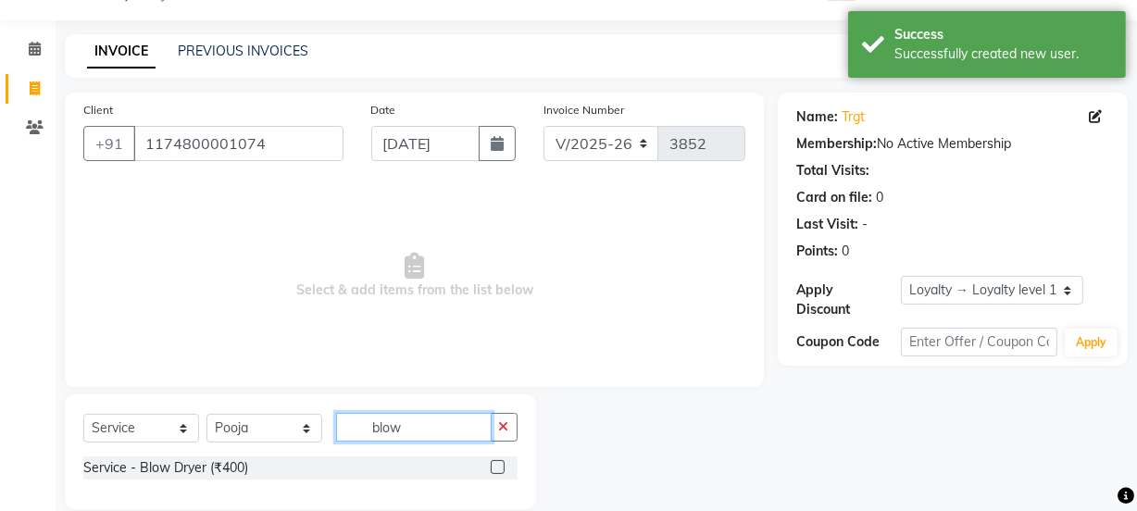
type input "blow"
click at [506, 464] on div at bounding box center [504, 467] width 27 height 23
click at [500, 464] on label at bounding box center [498, 467] width 14 height 14
click at [500, 464] on input "checkbox" at bounding box center [497, 468] width 12 height 12
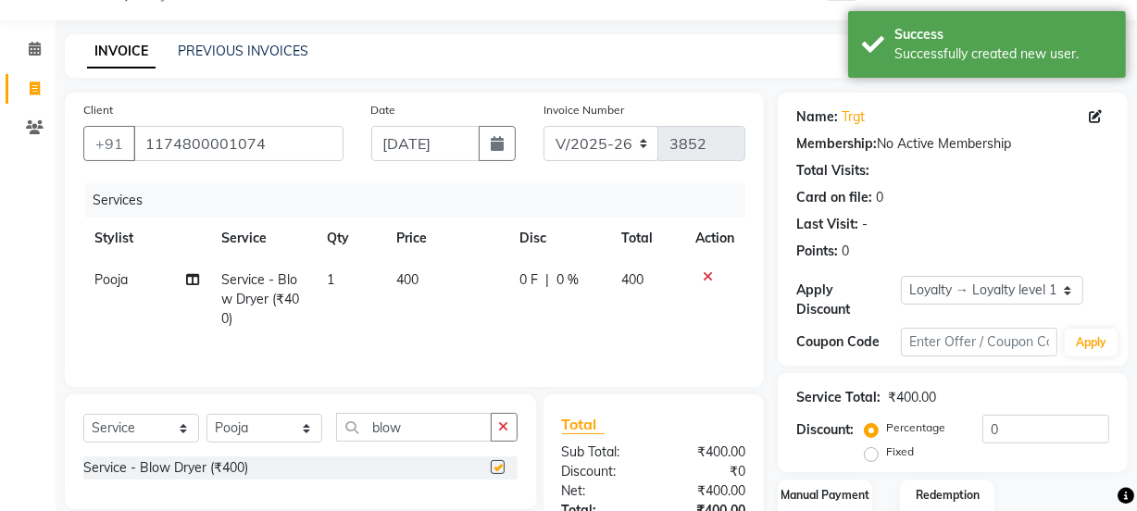
click at [480, 296] on td "400" at bounding box center [447, 299] width 123 height 81
checkbox input "false"
select select "43944"
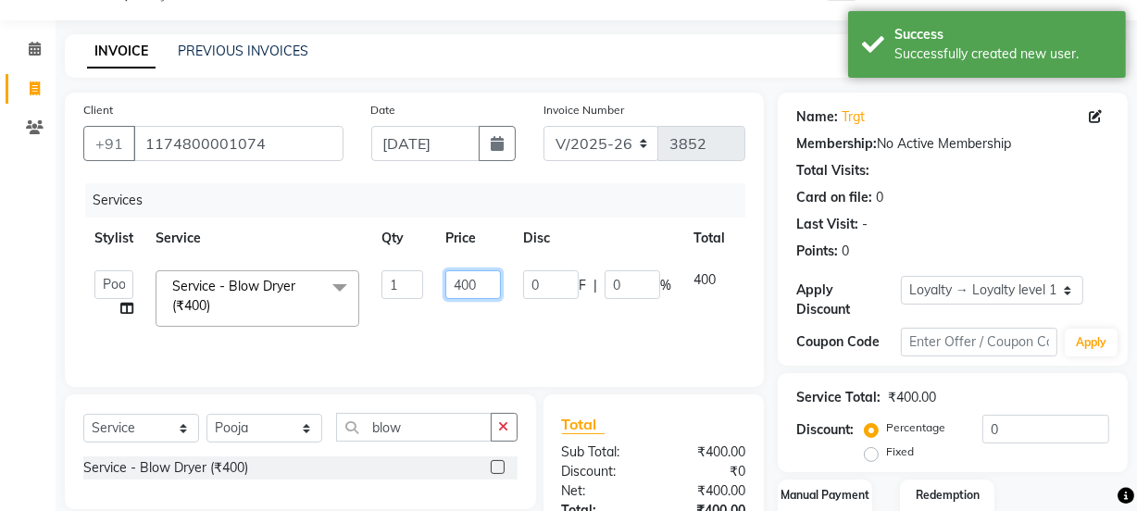
drag, startPoint x: 466, startPoint y: 287, endPoint x: 410, endPoint y: 278, distance: 56.3
click at [410, 278] on tr "[PERSON_NAME] Manager [PERSON_NAME] [PERSON_NAME] Raman 2 Reception [PERSON_NAM…" at bounding box center [440, 298] width 714 height 79
type input "200"
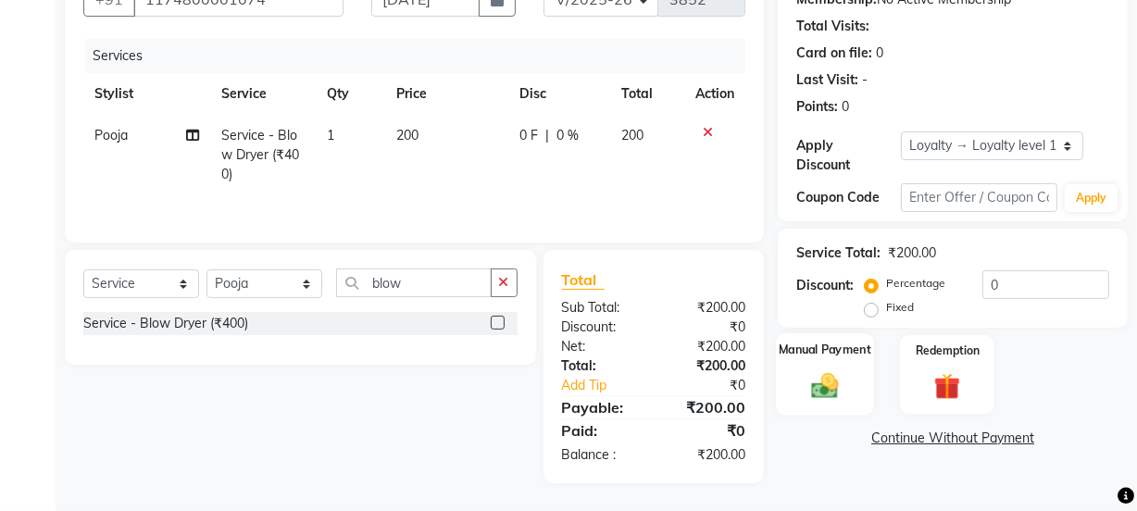
click at [826, 379] on img at bounding box center [824, 384] width 44 height 31
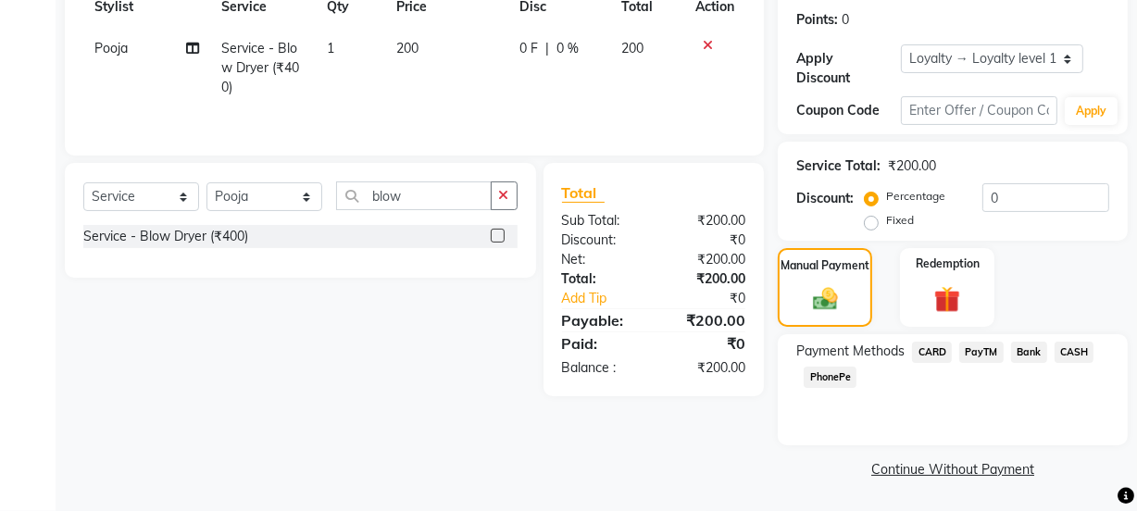
scroll to position [0, 0]
click at [1061, 355] on span "CASH" at bounding box center [1074, 352] width 40 height 21
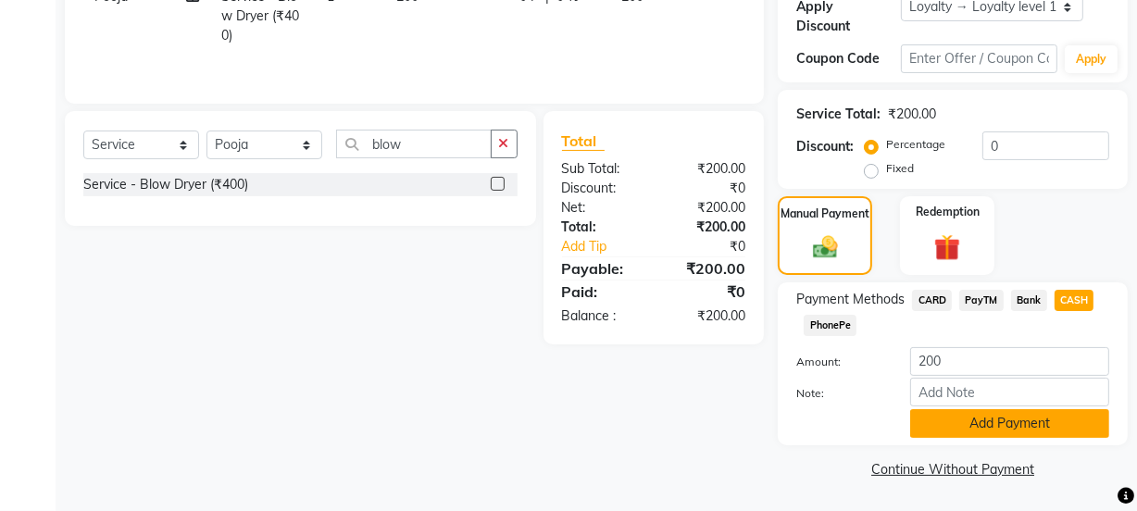
click at [1044, 414] on button "Add Payment" at bounding box center [1009, 423] width 199 height 29
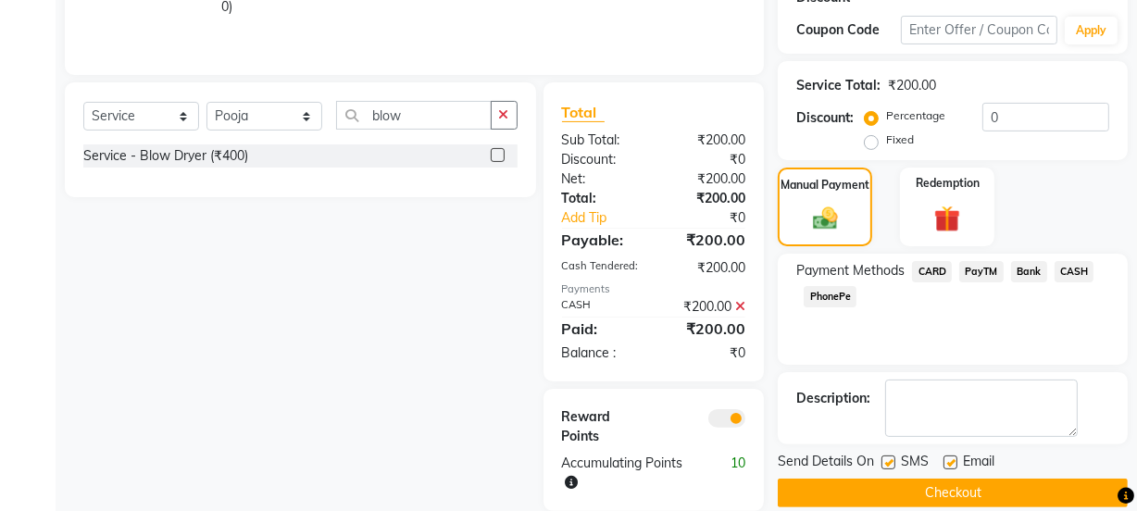
scroll to position [386, 0]
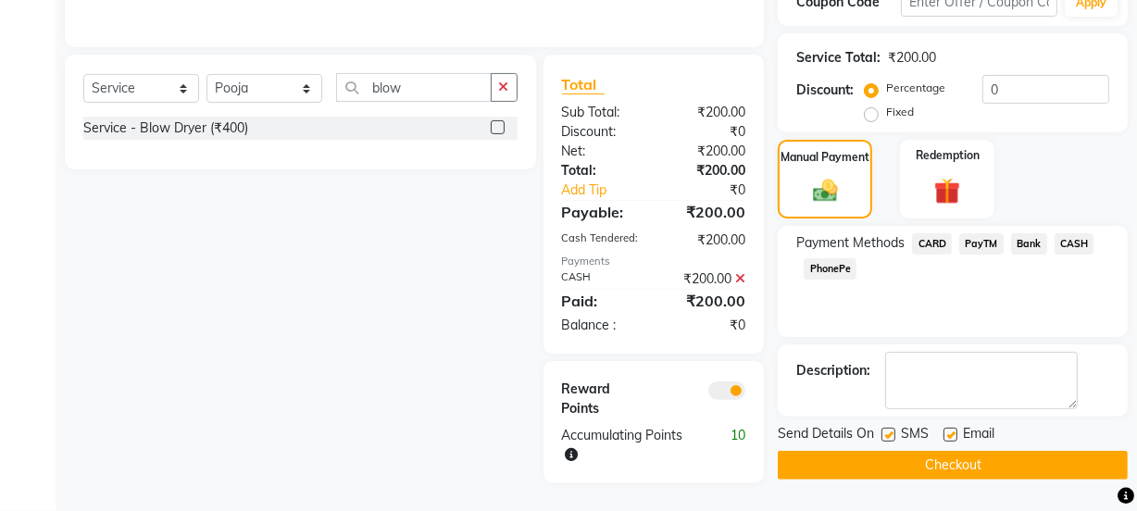
click at [981, 452] on button "Checkout" at bounding box center [952, 465] width 350 height 29
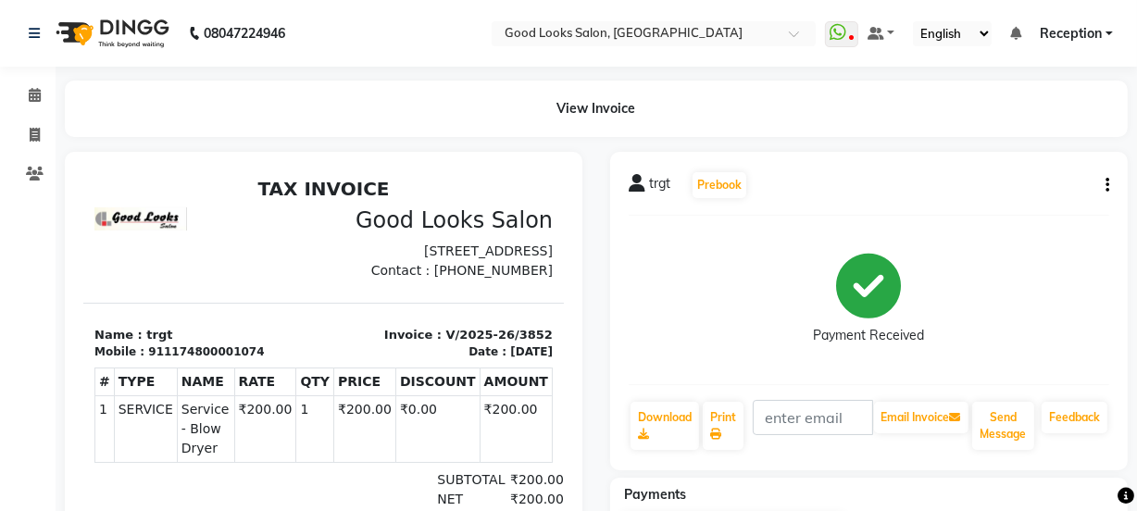
click at [4, 132] on li "Invoice" at bounding box center [28, 136] width 56 height 40
click at [30, 130] on icon at bounding box center [35, 135] width 10 height 14
select select "4230"
select select "service"
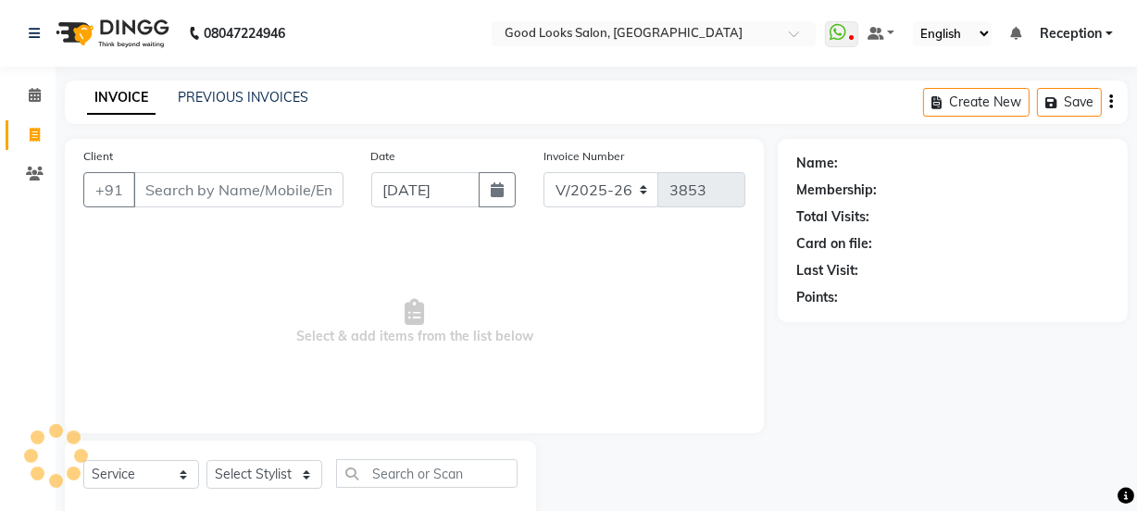
scroll to position [46, 0]
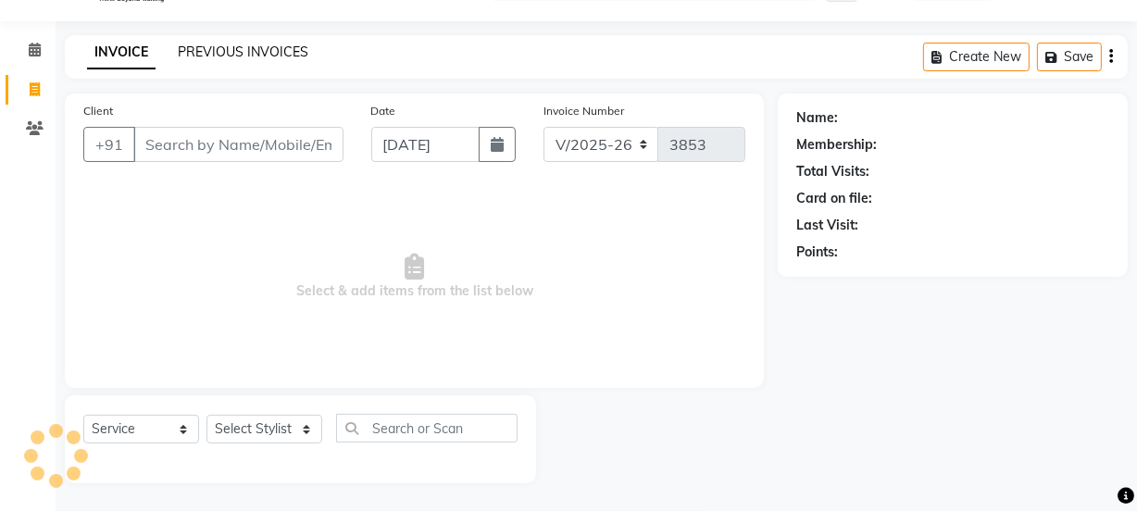
click at [205, 49] on link "PREVIOUS INVOICES" at bounding box center [243, 51] width 130 height 17
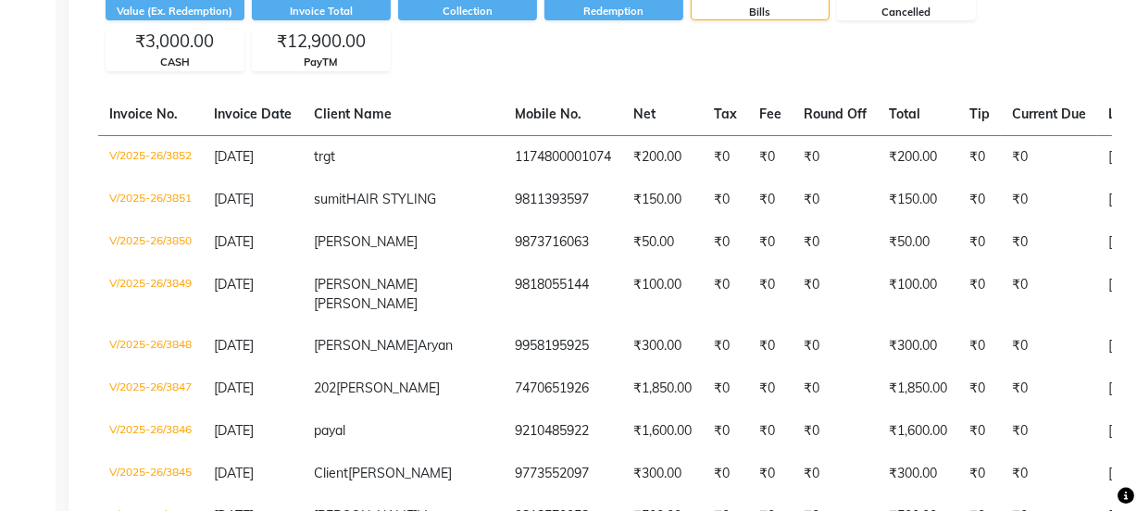
scroll to position [252, 0]
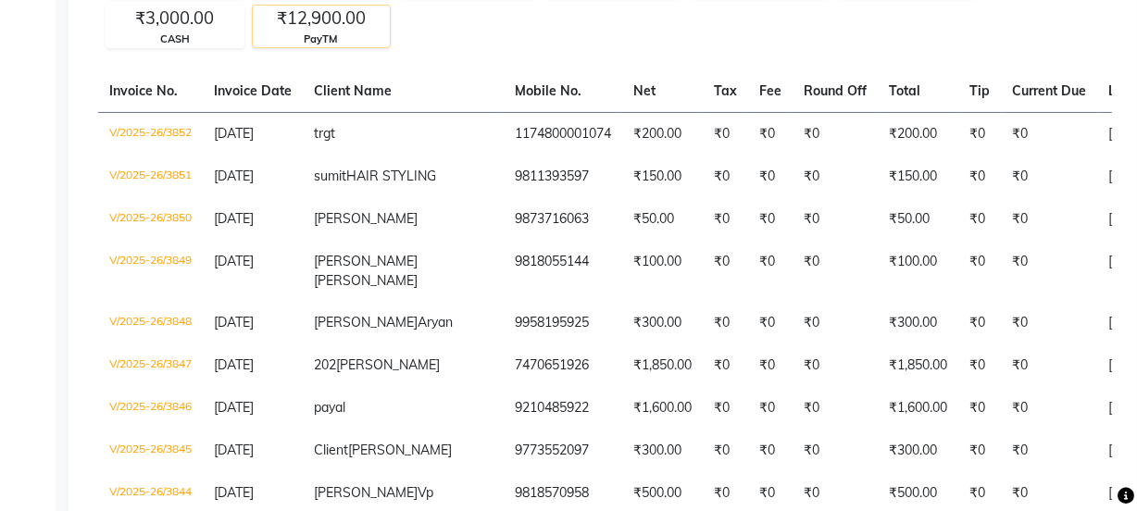
click at [342, 37] on div "PayTM" at bounding box center [321, 39] width 137 height 16
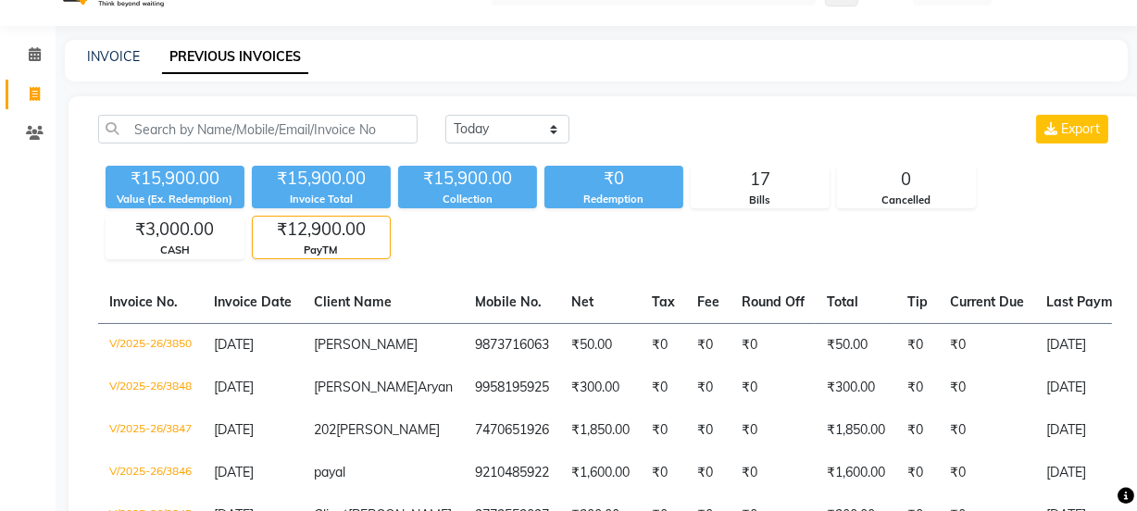
scroll to position [0, 0]
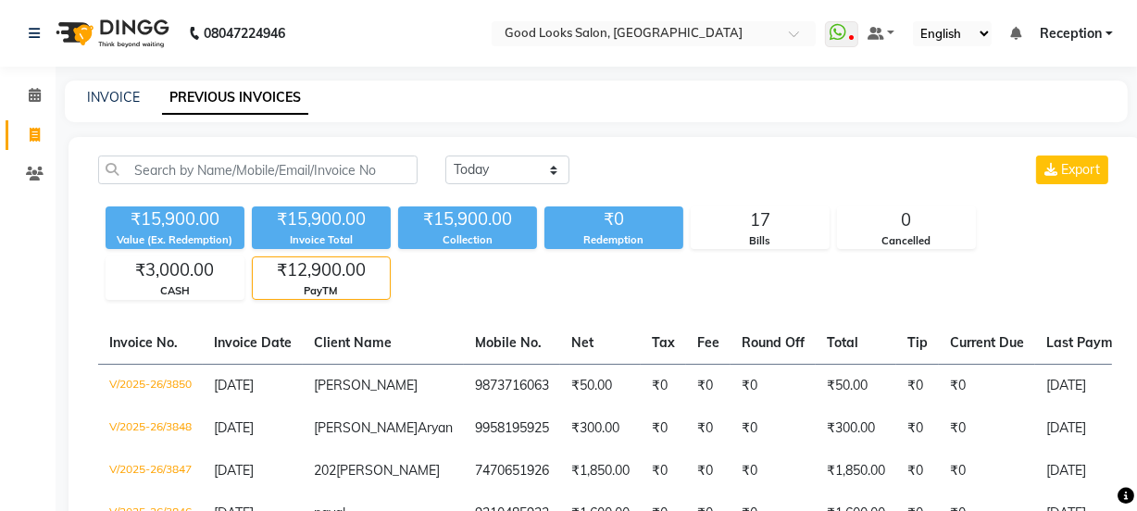
click at [95, 86] on div "INVOICE PREVIOUS INVOICES" at bounding box center [596, 102] width 1062 height 42
click at [121, 81] on div "INVOICE PREVIOUS INVOICES" at bounding box center [596, 102] width 1062 height 42
click at [120, 85] on div "INVOICE PREVIOUS INVOICES" at bounding box center [596, 102] width 1062 height 42
click at [119, 95] on link "INVOICE" at bounding box center [113, 97] width 53 height 17
select select "service"
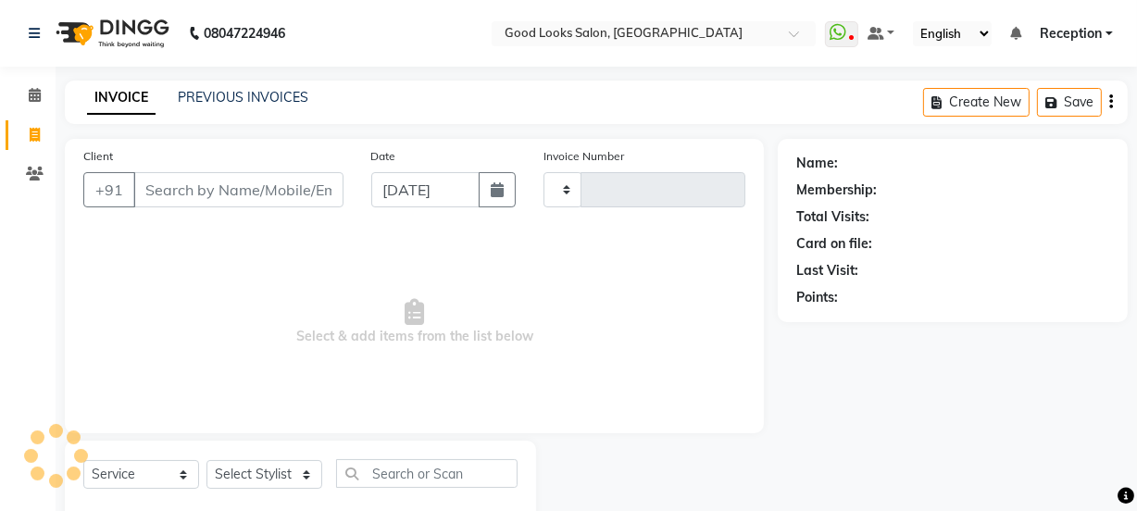
scroll to position [46, 0]
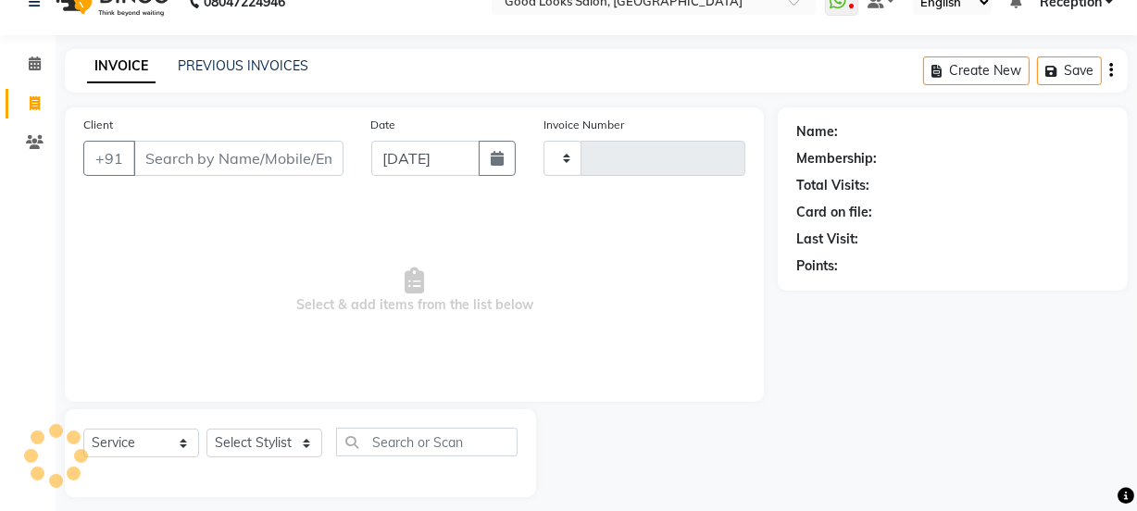
type input "3853"
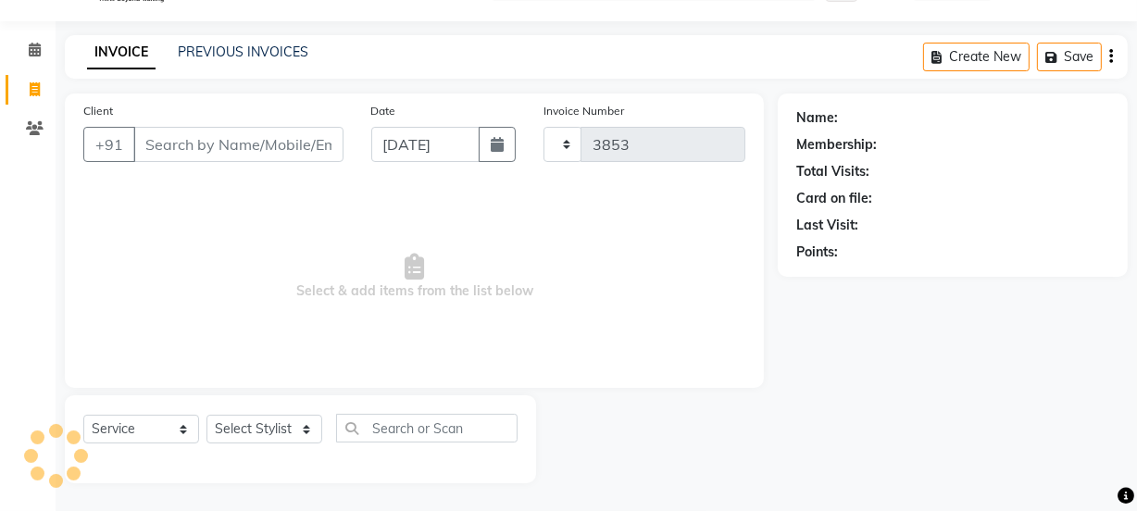
select select "4230"
click at [166, 149] on input "Client" at bounding box center [238, 144] width 210 height 35
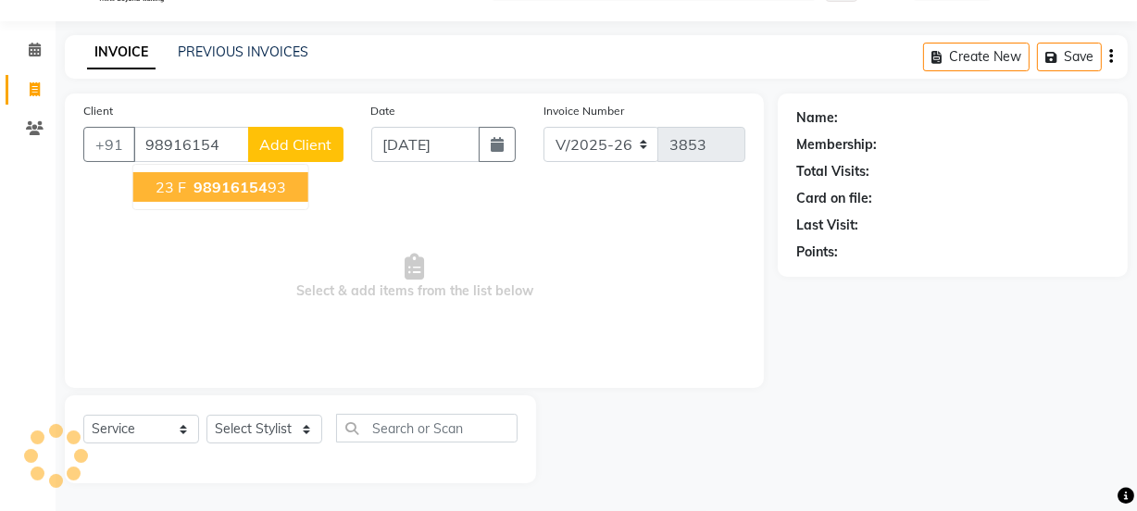
click at [217, 195] on button "23 F 98916154 93" at bounding box center [220, 187] width 175 height 30
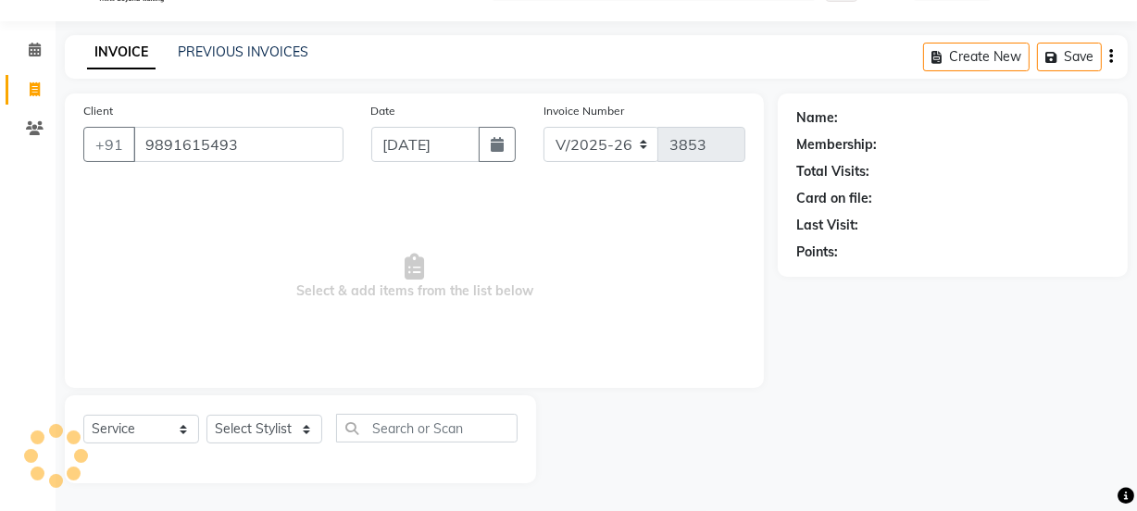
type input "9891615493"
select select "1: Object"
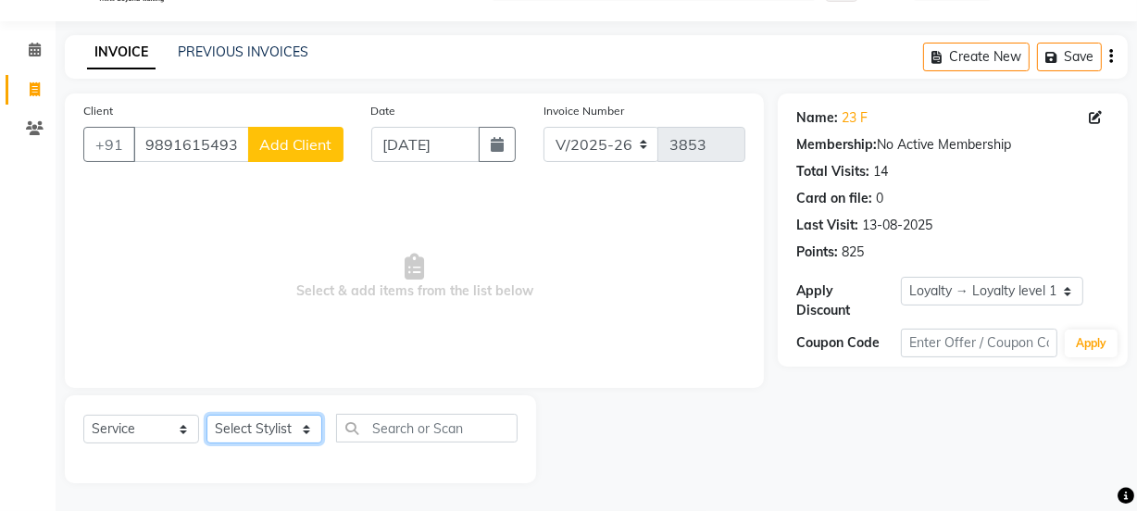
click at [284, 424] on select "Select Stylist [PERSON_NAME] Manager [PERSON_NAME] Pooja [PERSON_NAME] Raman 2 …" at bounding box center [264, 429] width 116 height 29
select select "70835"
click at [206, 415] on select "Select Stylist [PERSON_NAME] Manager [PERSON_NAME] Pooja [PERSON_NAME] Raman 2 …" at bounding box center [264, 429] width 116 height 29
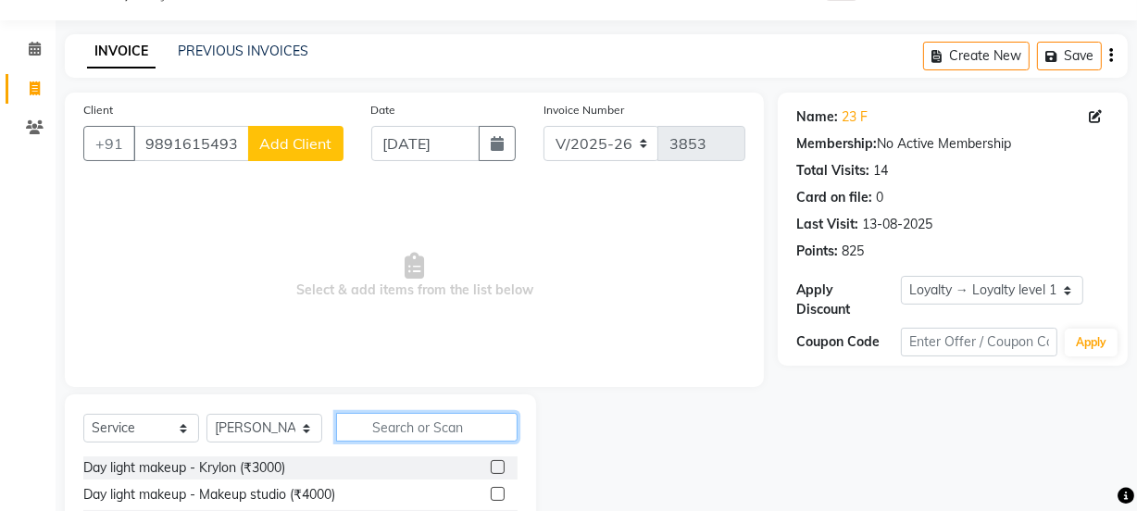
click at [370, 434] on input "text" at bounding box center [426, 427] width 181 height 29
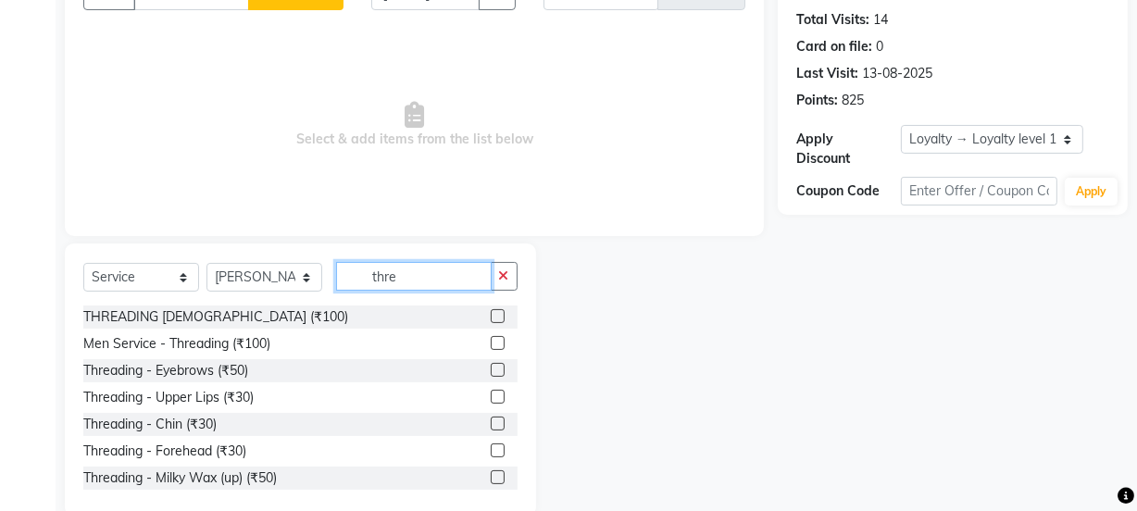
scroll to position [231, 0]
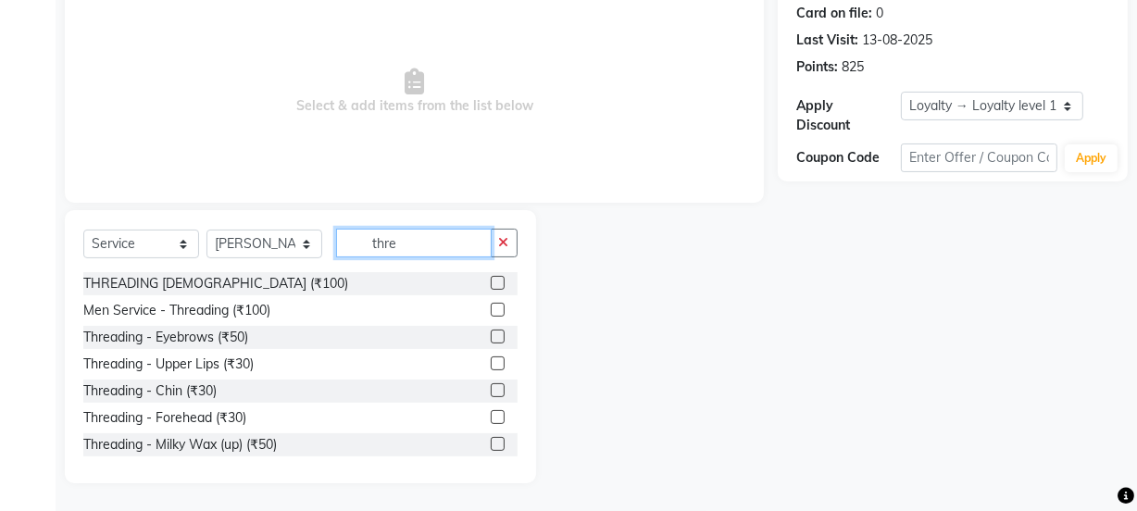
type input "thre"
click at [491, 333] on label at bounding box center [498, 336] width 14 height 14
click at [491, 333] on input "checkbox" at bounding box center [497, 337] width 12 height 12
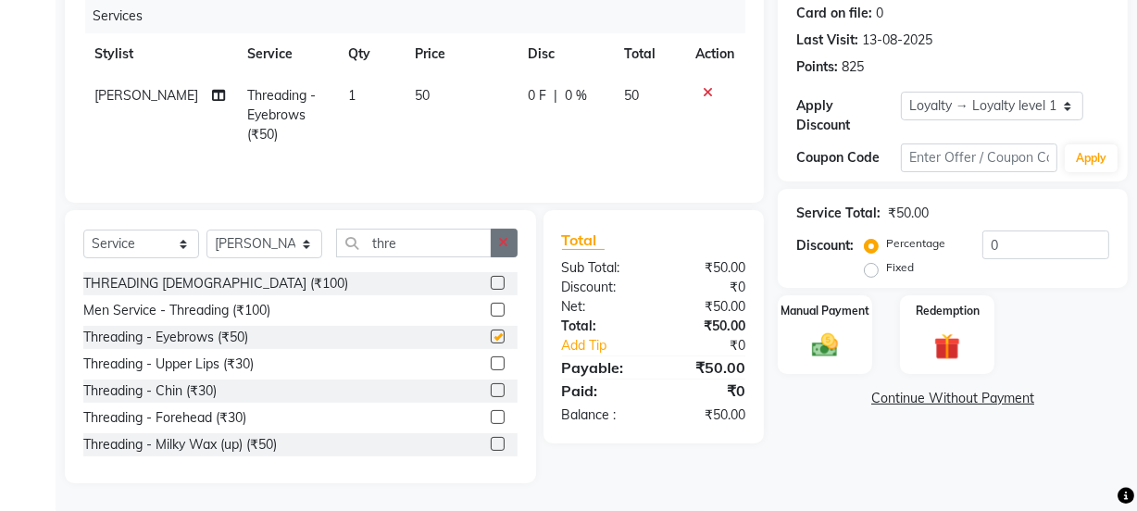
checkbox input "false"
click at [500, 238] on icon "button" at bounding box center [504, 242] width 10 height 13
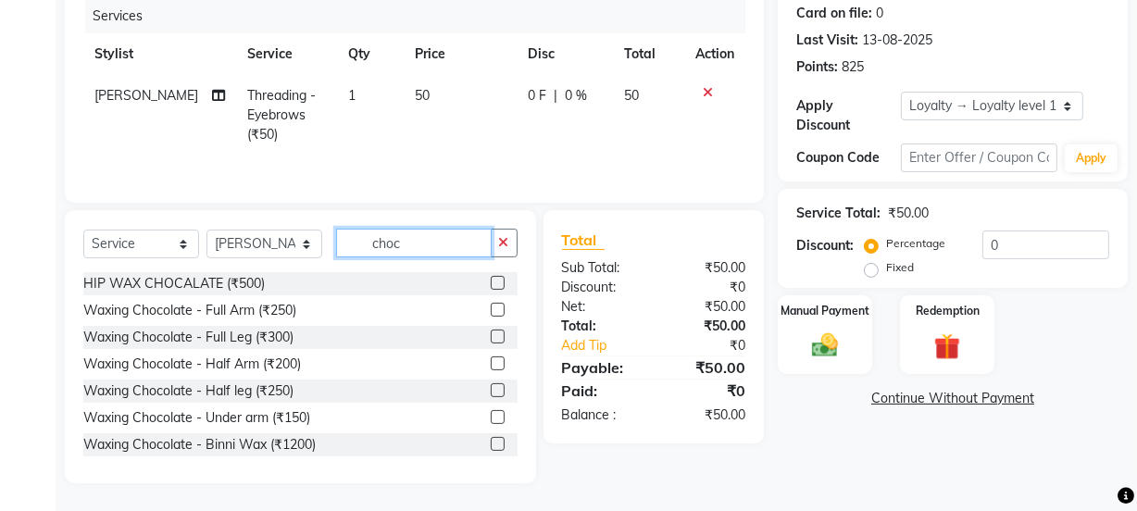
type input "choc"
click at [491, 310] on label at bounding box center [498, 310] width 14 height 14
click at [491, 310] on input "checkbox" at bounding box center [497, 310] width 12 height 12
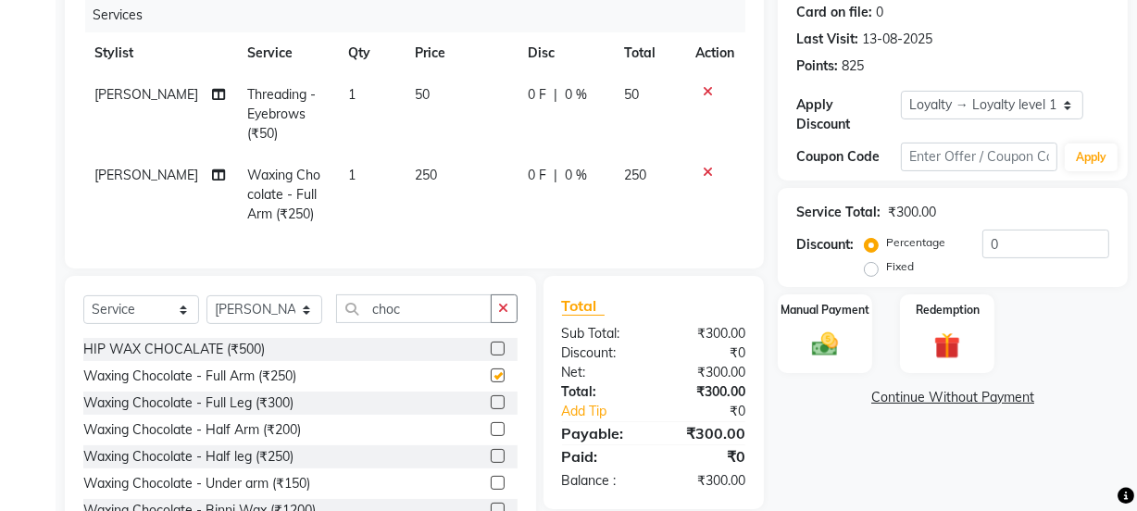
click at [466, 163] on td "250" at bounding box center [461, 195] width 114 height 81
checkbox input "false"
select select "70835"
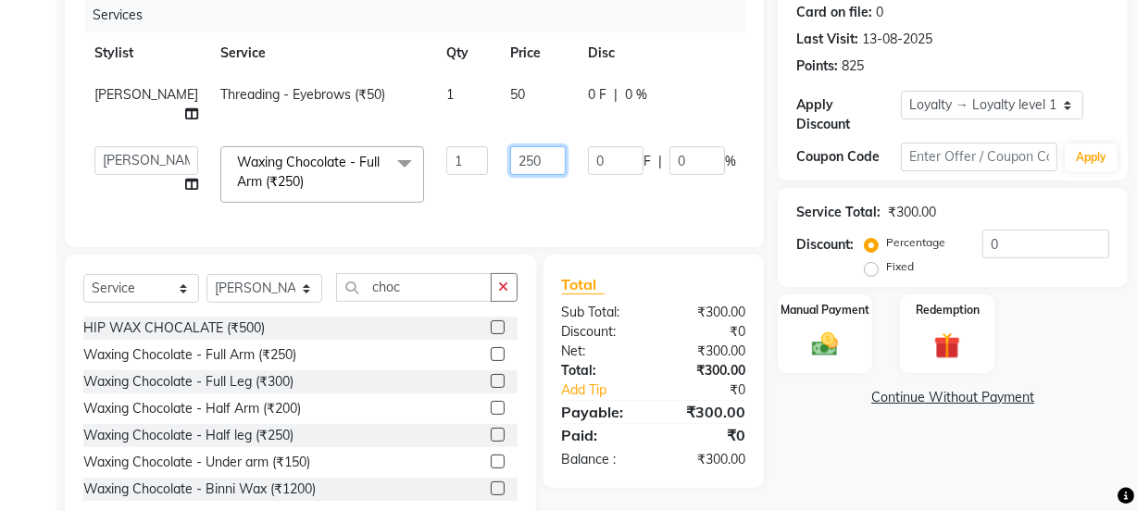
drag, startPoint x: 458, startPoint y: 168, endPoint x: 437, endPoint y: 158, distance: 23.2
click at [499, 158] on td "250" at bounding box center [538, 174] width 78 height 79
type input "350"
click at [431, 202] on tr "[PERSON_NAME] Manager [PERSON_NAME] [PERSON_NAME] Raman 2 Reception [PERSON_NAM…" at bounding box center [472, 174] width 778 height 79
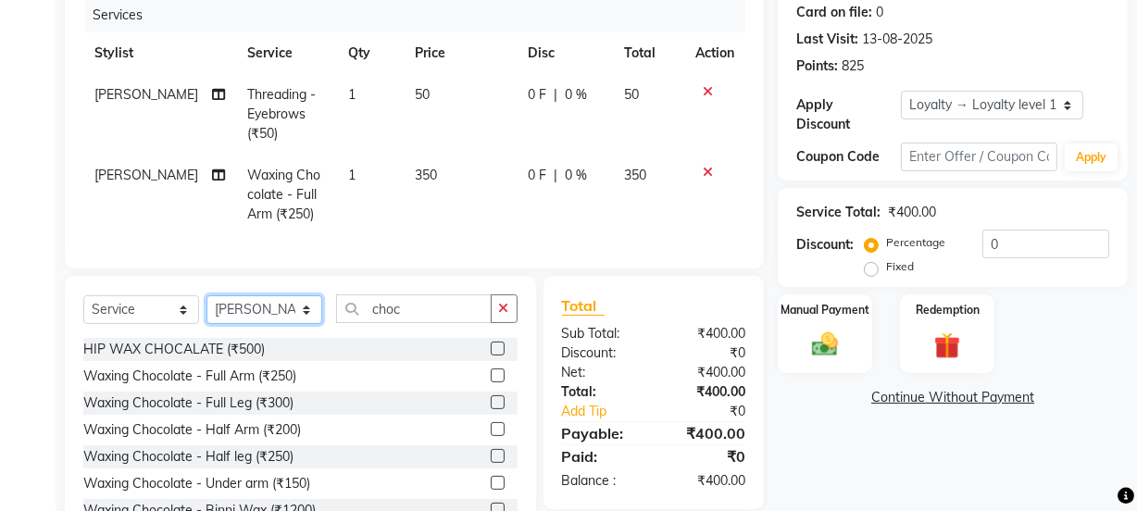
click at [239, 312] on select "Select Stylist [PERSON_NAME] Manager [PERSON_NAME] Pooja [PERSON_NAME] Raman 2 …" at bounding box center [264, 309] width 116 height 29
select select "22726"
click at [206, 308] on select "Select Stylist [PERSON_NAME] Manager [PERSON_NAME] Pooja [PERSON_NAME] Raman 2 …" at bounding box center [264, 309] width 116 height 29
click at [253, 248] on div "Services Stylist Service Qty Price Disc Total Action [PERSON_NAME] Threading - …" at bounding box center [414, 124] width 662 height 252
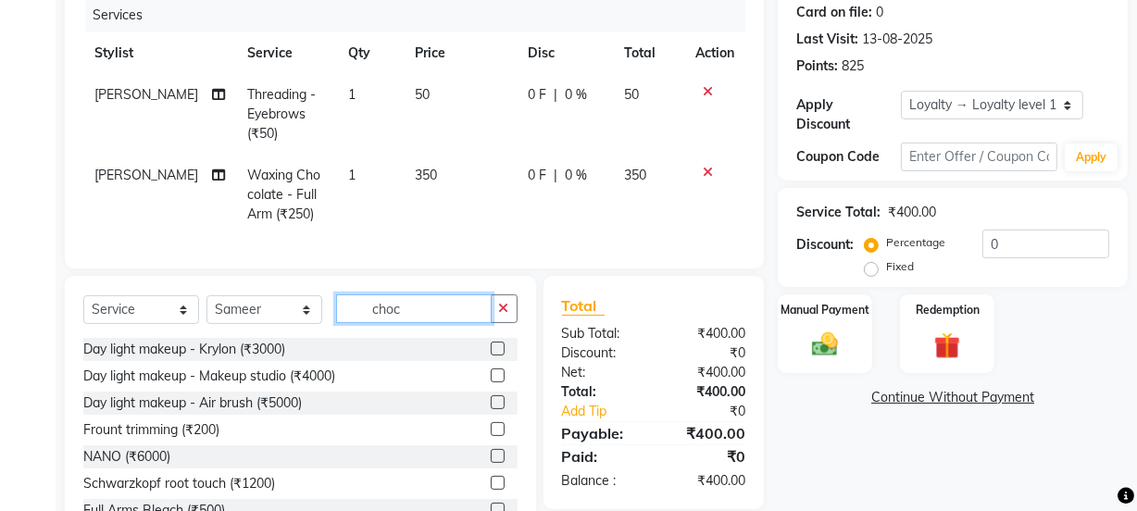
drag, startPoint x: 396, startPoint y: 324, endPoint x: 333, endPoint y: 319, distance: 63.1
click at [333, 319] on div "Select Service Product Membership Package Voucher Prepaid Gift Card Select Styl…" at bounding box center [300, 315] width 434 height 43
drag, startPoint x: 401, startPoint y: 305, endPoint x: 373, endPoint y: 330, distance: 37.4
click at [298, 312] on div "Select Service Product Membership Package Voucher Prepaid Gift Card Select Styl…" at bounding box center [300, 412] width 471 height 273
drag, startPoint x: 447, startPoint y: 325, endPoint x: 258, endPoint y: 326, distance: 188.8
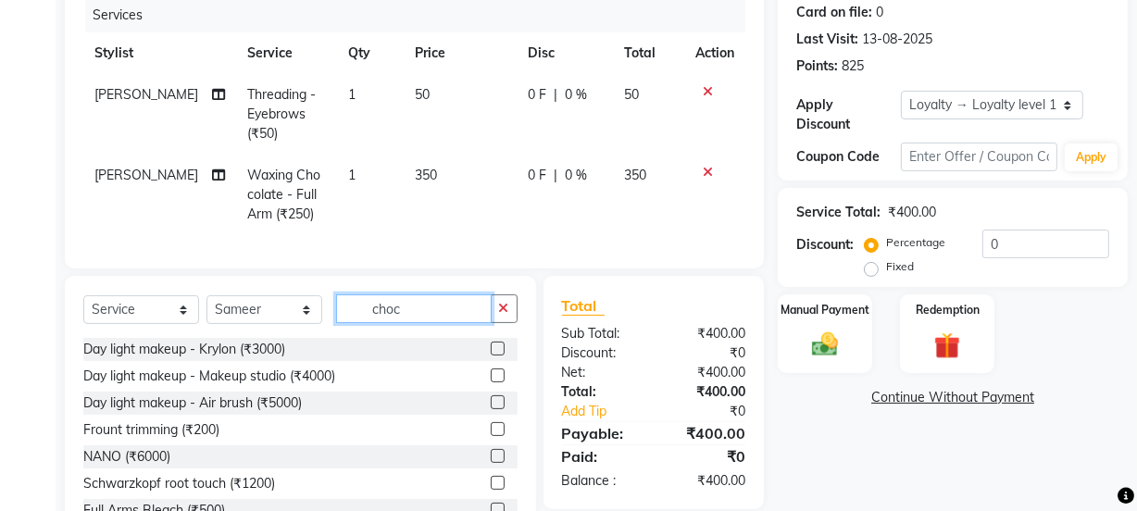
click at [260, 325] on div "Select Service Product Membership Package Voucher Prepaid Gift Card Select Styl…" at bounding box center [300, 315] width 434 height 43
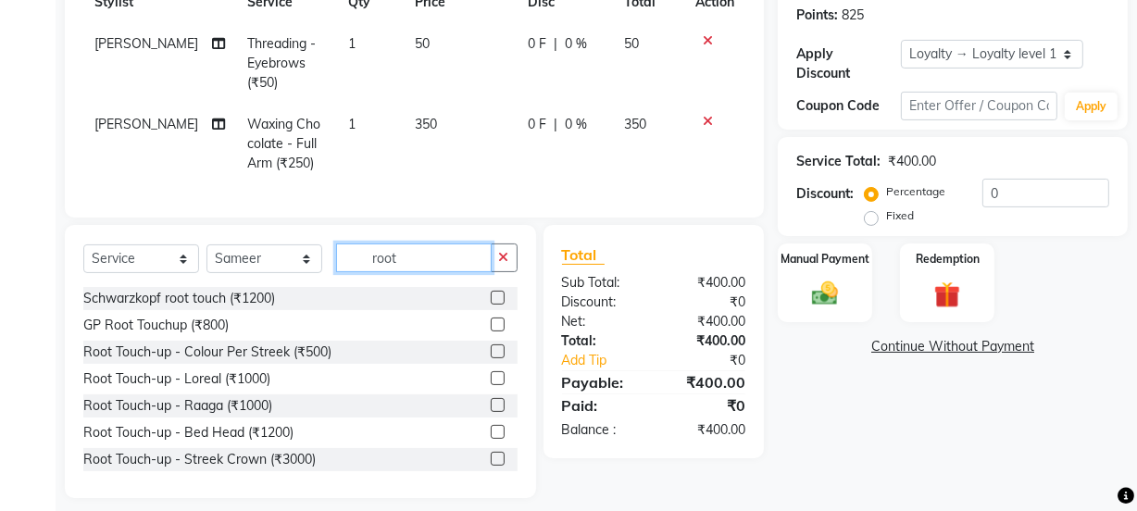
scroll to position [310, 0]
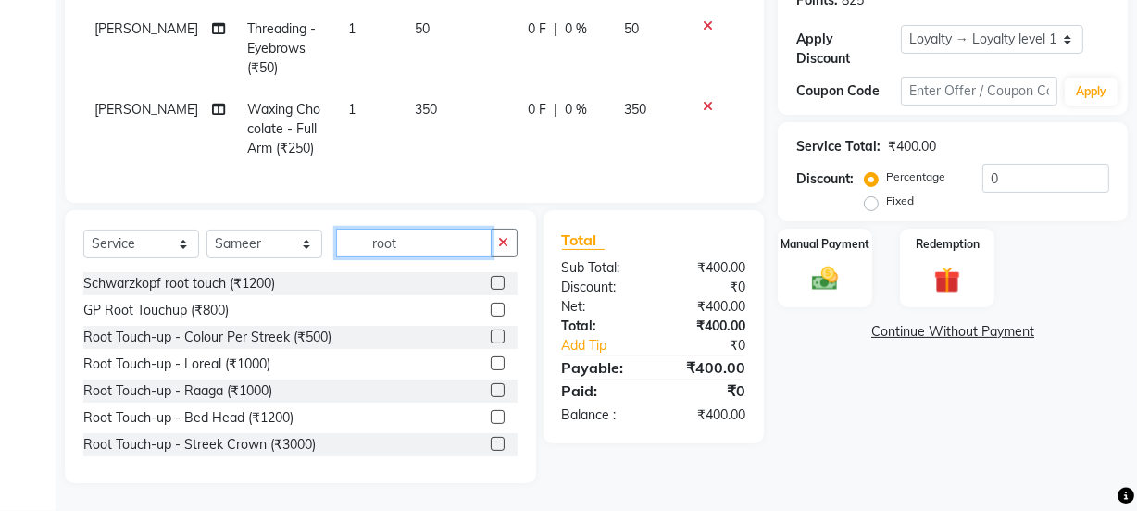
type input "root"
click at [491, 361] on label at bounding box center [498, 363] width 14 height 14
click at [491, 361] on input "checkbox" at bounding box center [497, 364] width 12 height 12
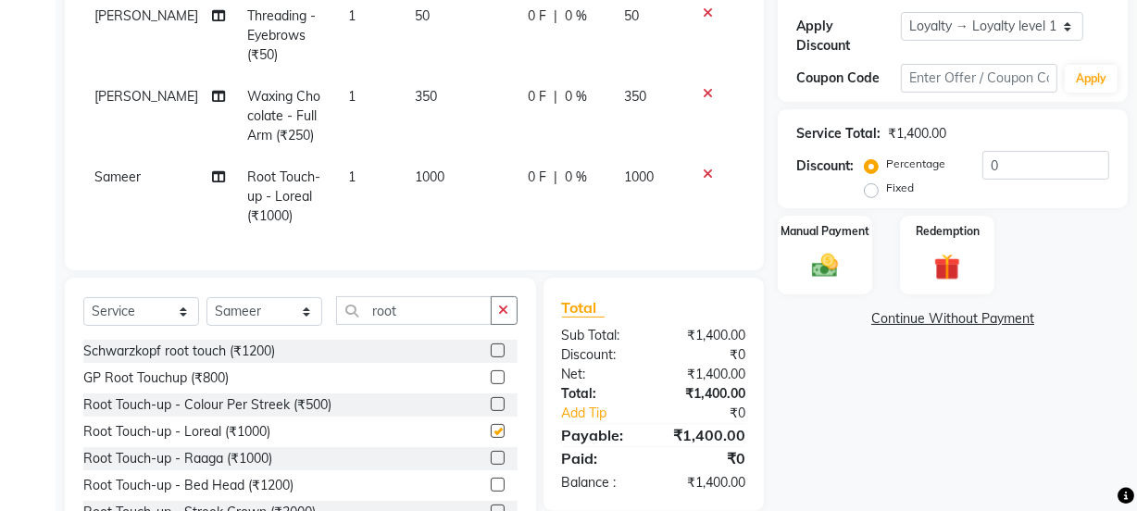
checkbox input "false"
click at [491, 233] on td "1000" at bounding box center [461, 196] width 114 height 81
select select "22726"
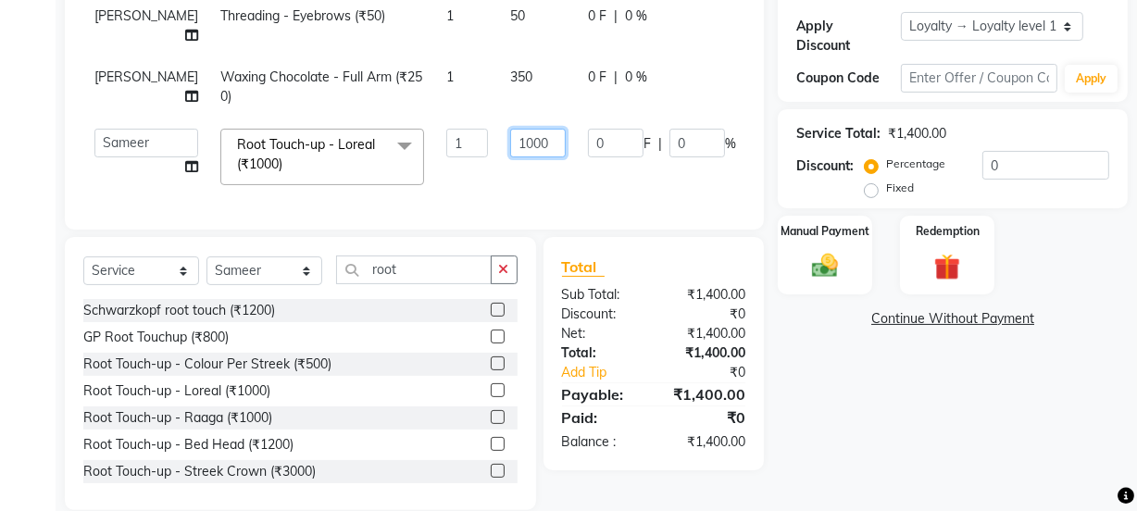
drag, startPoint x: 477, startPoint y: 127, endPoint x: 411, endPoint y: 137, distance: 66.5
click at [411, 137] on tr "[PERSON_NAME] Manager [PERSON_NAME] [PERSON_NAME] Raman 2 Reception [PERSON_NAM…" at bounding box center [472, 157] width 778 height 79
type input "0"
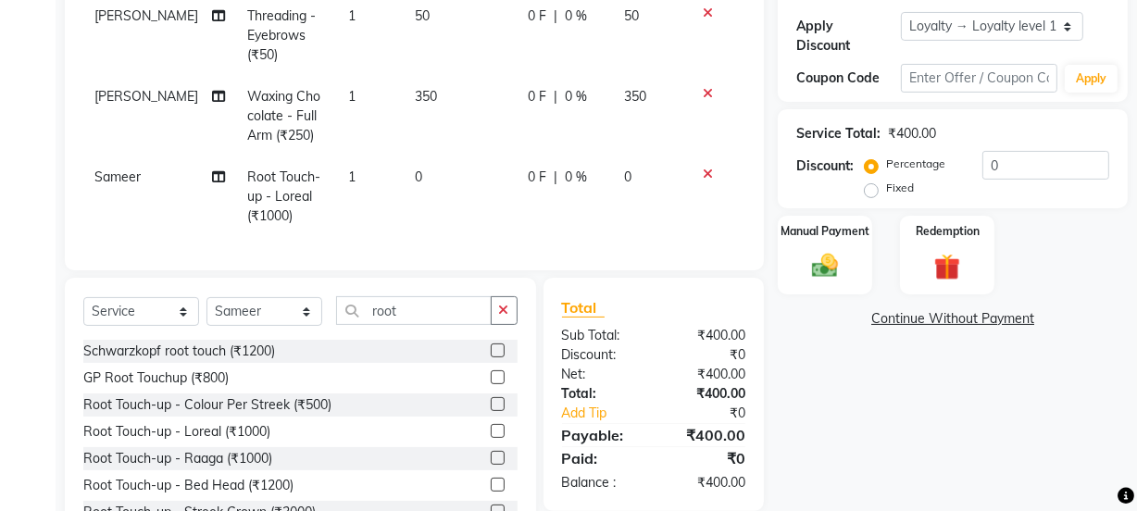
click at [483, 175] on td "0" at bounding box center [461, 196] width 114 height 81
select select "22726"
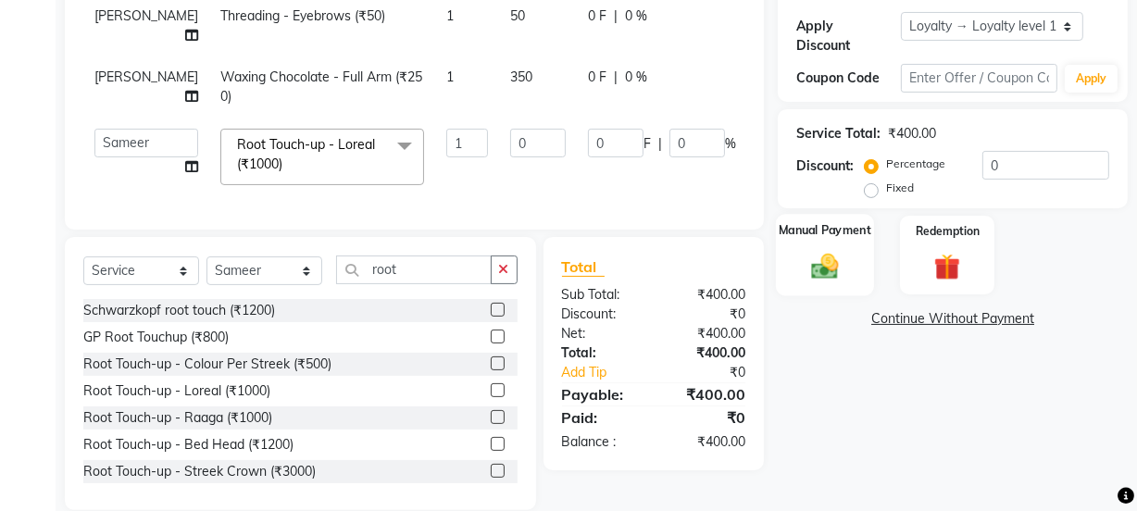
click at [836, 231] on label "Manual Payment" at bounding box center [824, 230] width 93 height 18
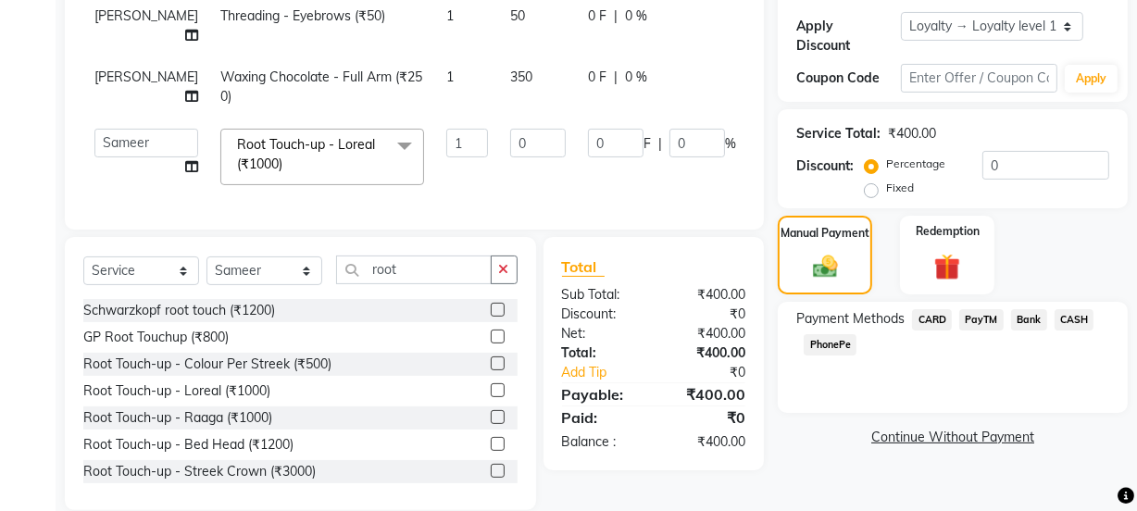
click at [1072, 324] on span "CASH" at bounding box center [1074, 319] width 40 height 21
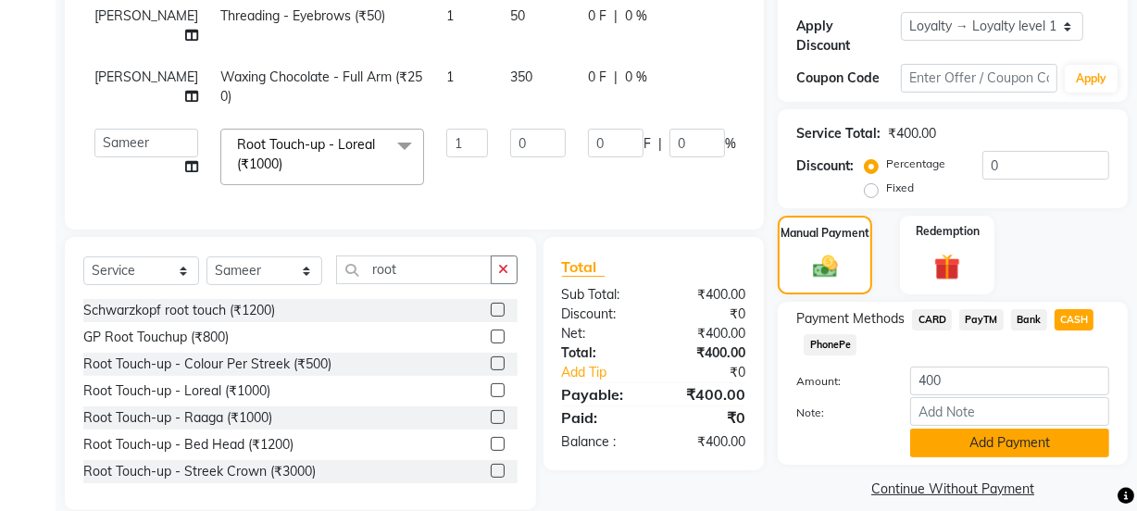
click at [1001, 453] on button "Add Payment" at bounding box center [1009, 443] width 199 height 29
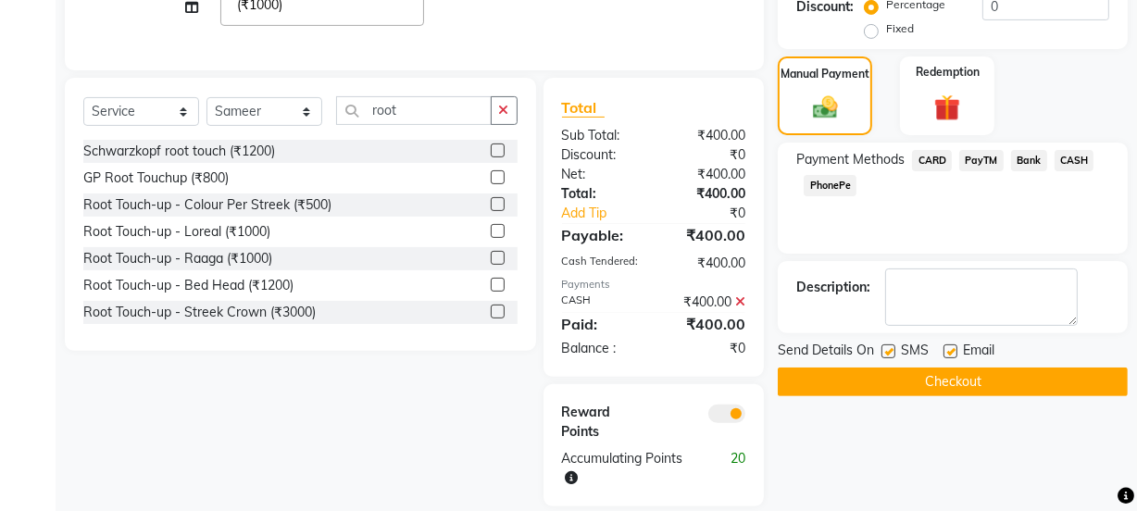
scroll to position [504, 0]
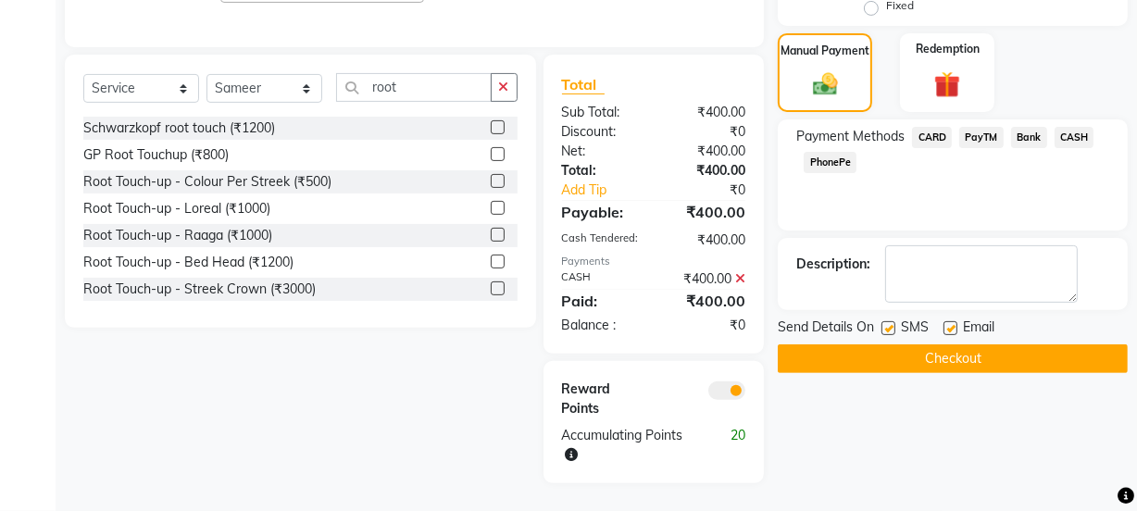
click at [948, 321] on label at bounding box center [950, 328] width 14 height 14
click at [948, 323] on input "checkbox" at bounding box center [949, 329] width 12 height 12
checkbox input "false"
click at [893, 321] on label at bounding box center [888, 328] width 14 height 14
click at [893, 323] on input "checkbox" at bounding box center [887, 329] width 12 height 12
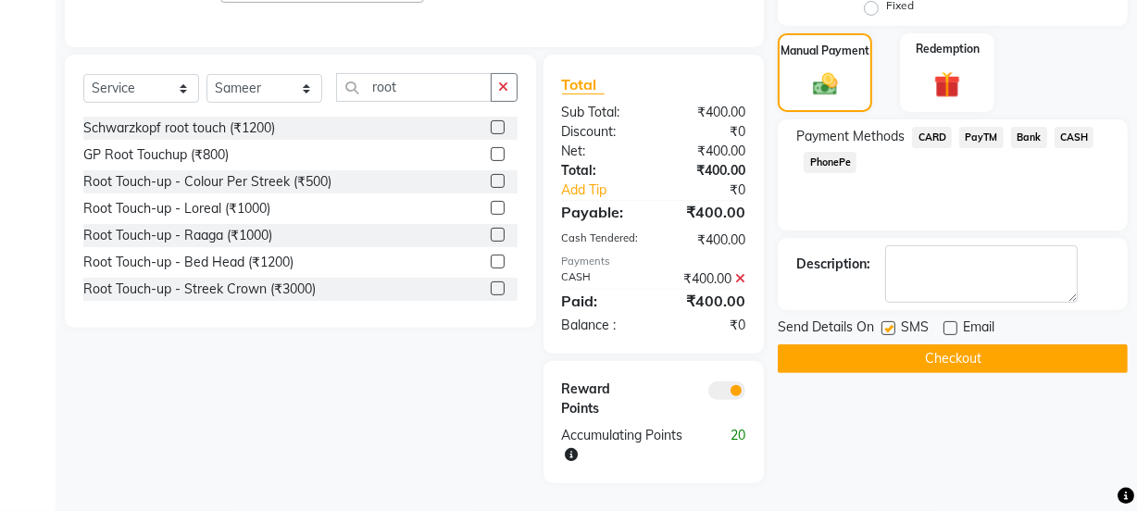
checkbox input "false"
click at [917, 354] on button "Checkout" at bounding box center [952, 358] width 350 height 29
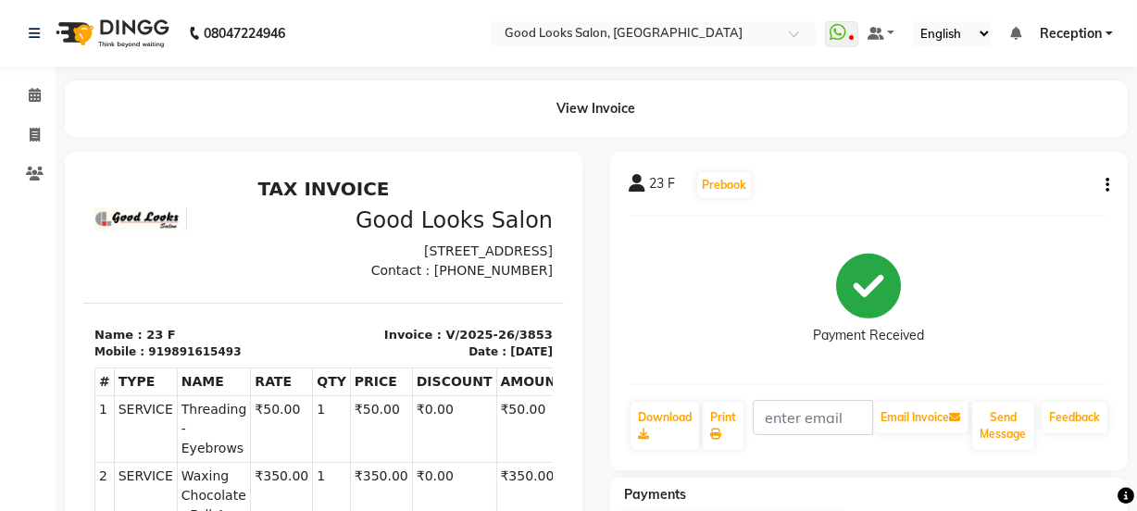
click at [0, 123] on li "Invoice" at bounding box center [28, 136] width 56 height 40
click at [21, 139] on span at bounding box center [35, 135] width 32 height 21
select select "service"
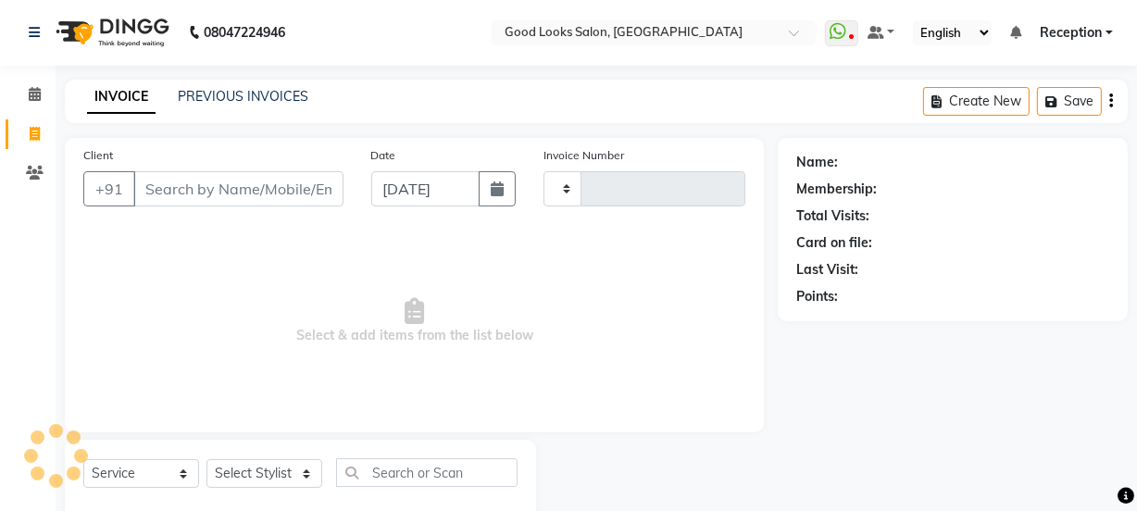
type input "3854"
select select "4230"
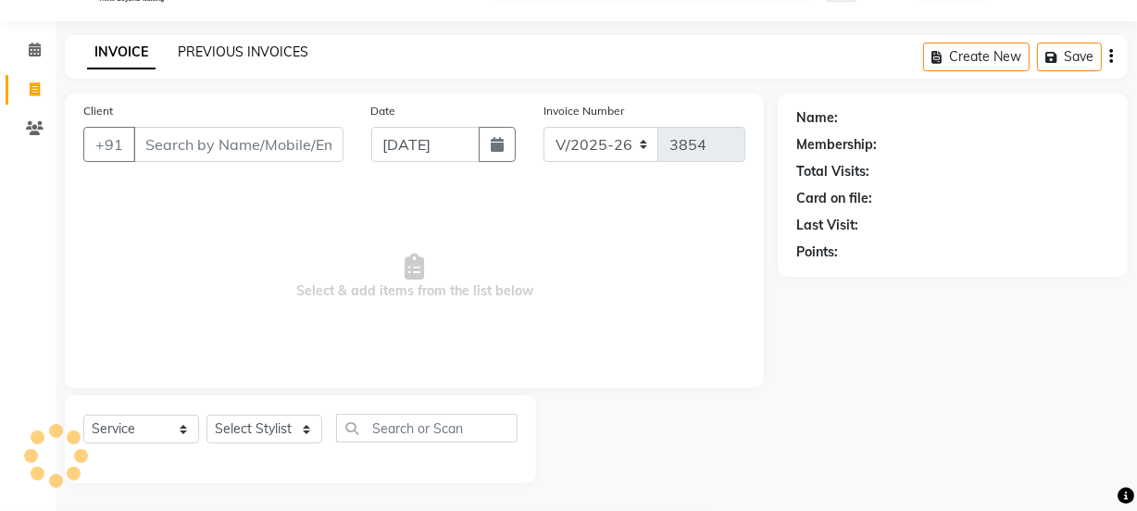
click at [267, 55] on link "PREVIOUS INVOICES" at bounding box center [243, 51] width 130 height 17
